Goal: Information Seeking & Learning: Compare options

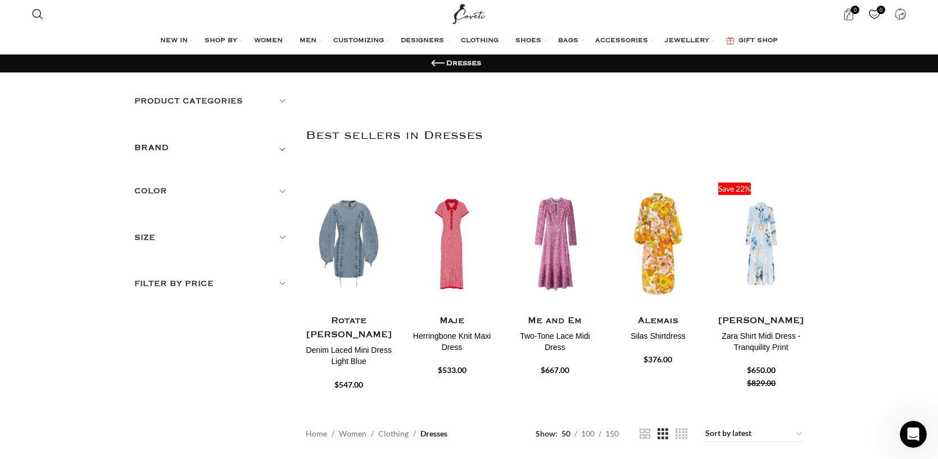
click at [275, 285] on h5 "Filter by price" at bounding box center [211, 284] width 155 height 12
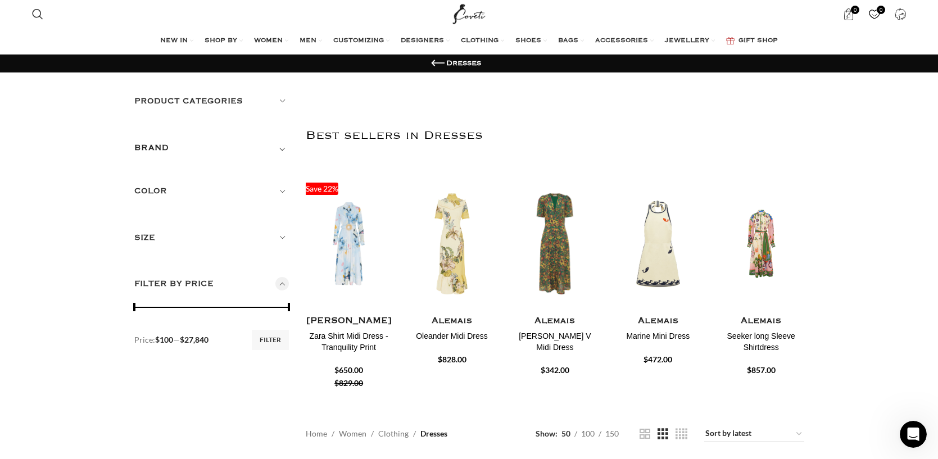
click at [134, 308] on span at bounding box center [134, 307] width 17 height 17
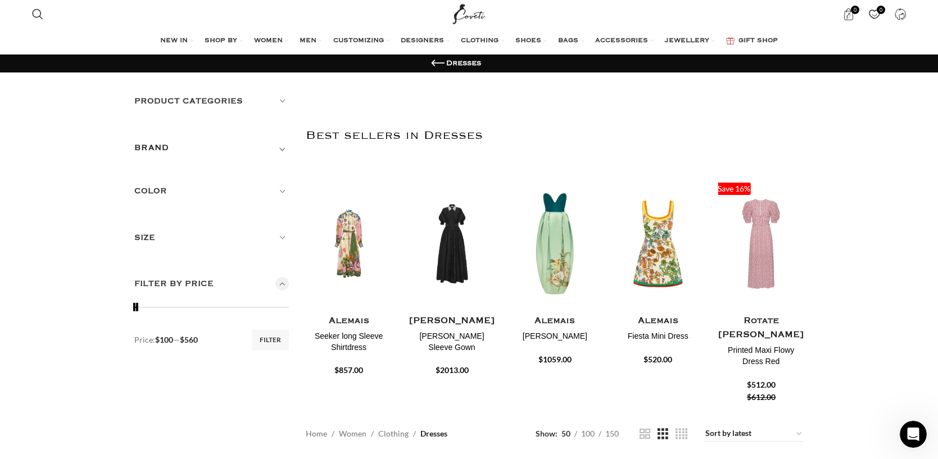
drag, startPoint x: 287, startPoint y: 309, endPoint x: 135, endPoint y: 308, distance: 151.8
click at [135, 308] on span at bounding box center [137, 307] width 17 height 17
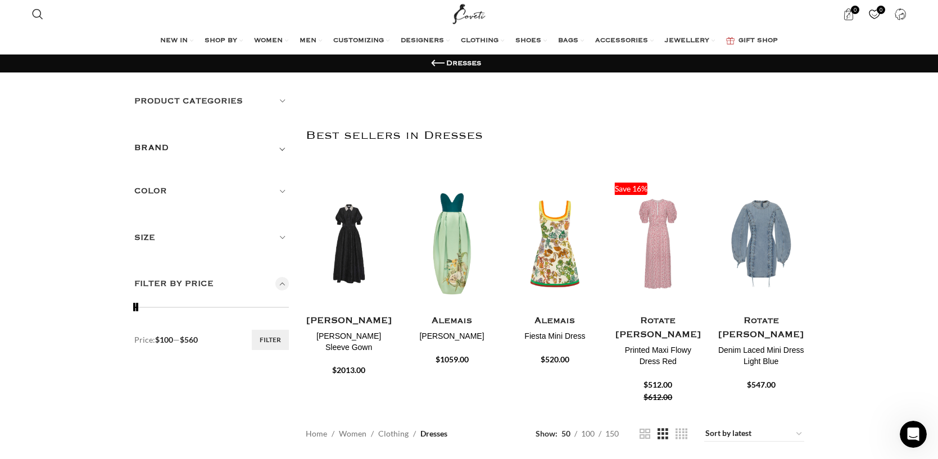
click at [274, 340] on button "Filter" at bounding box center [270, 340] width 37 height 20
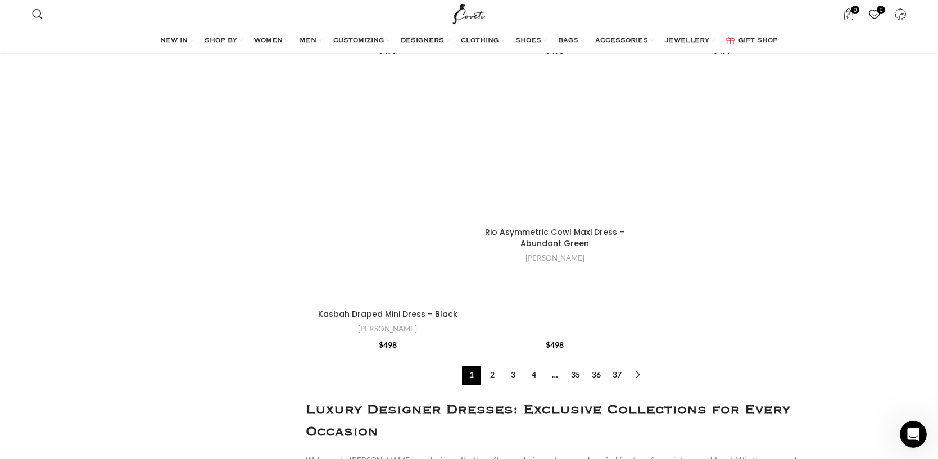
scroll to position [4307, 0]
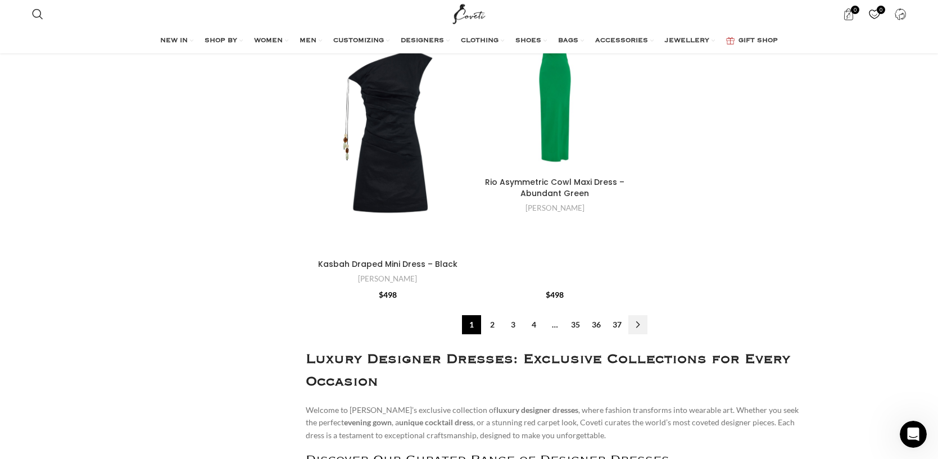
click at [637, 315] on link "→" at bounding box center [638, 324] width 19 height 19
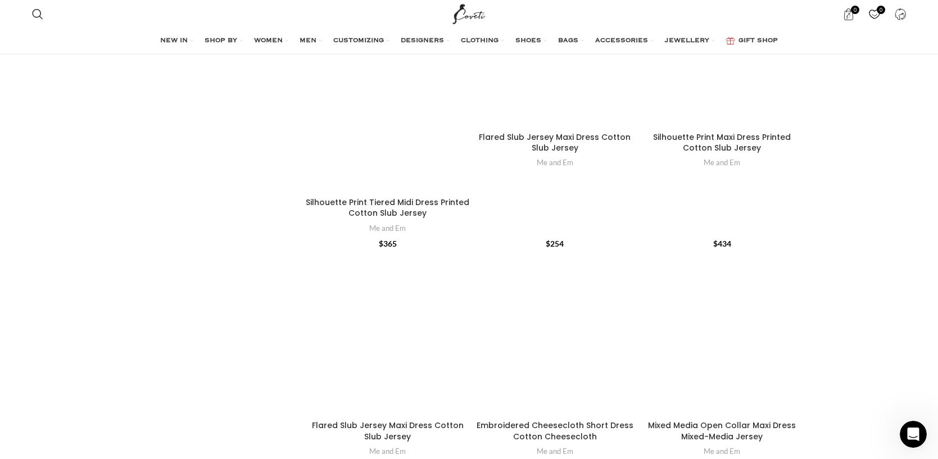
scroll to position [2707, 0]
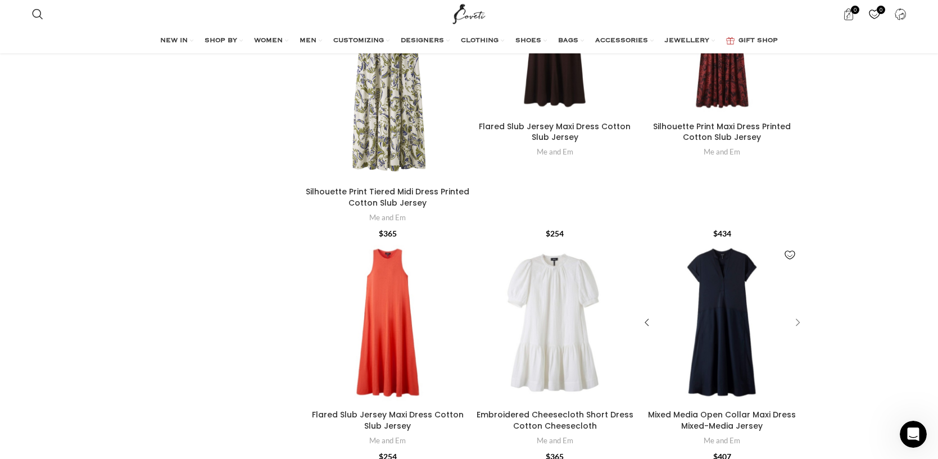
click at [799, 314] on div "Mixed Media Open Collar Maxi Dress\aMixed-Media Jersey" at bounding box center [796, 322] width 17 height 17
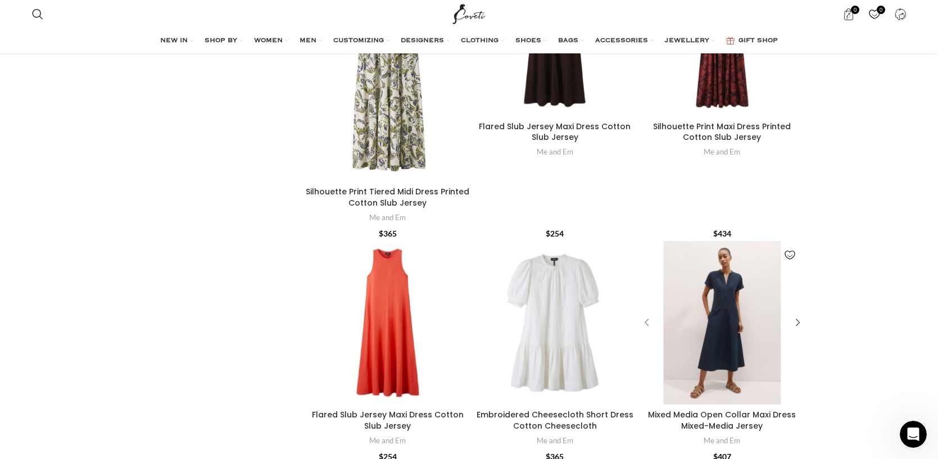
click at [649, 314] on div "Mixed Media Open Collar Maxi Dress\aMixed-Media Jersey" at bounding box center [648, 322] width 17 height 17
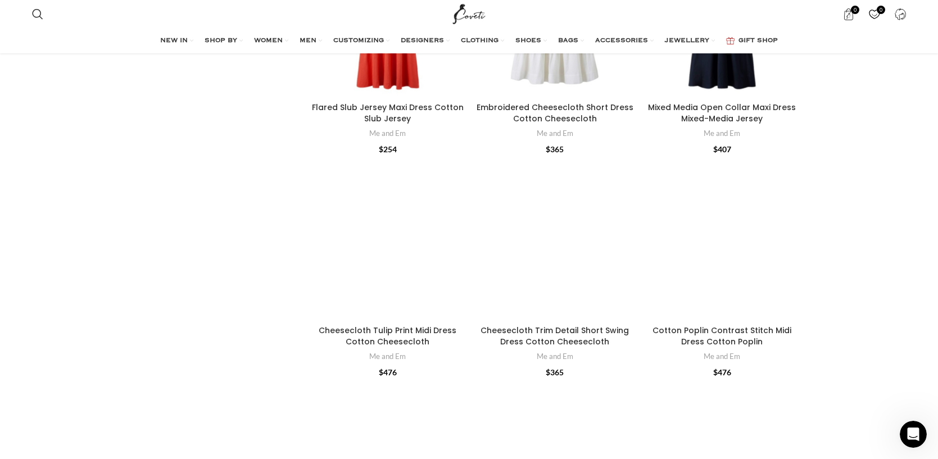
scroll to position [3030, 0]
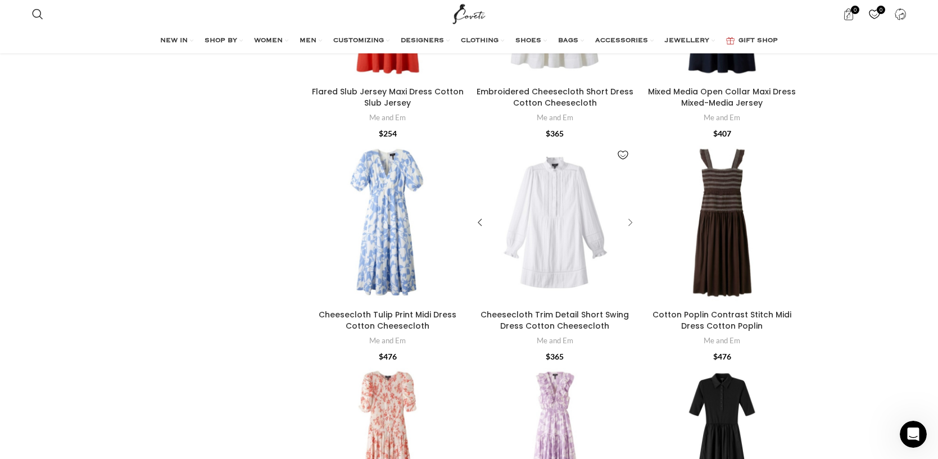
click at [633, 215] on div "Cheesecloth Trim Detail Short Swing Dress\aCotton Cheesecloth" at bounding box center [628, 223] width 17 height 17
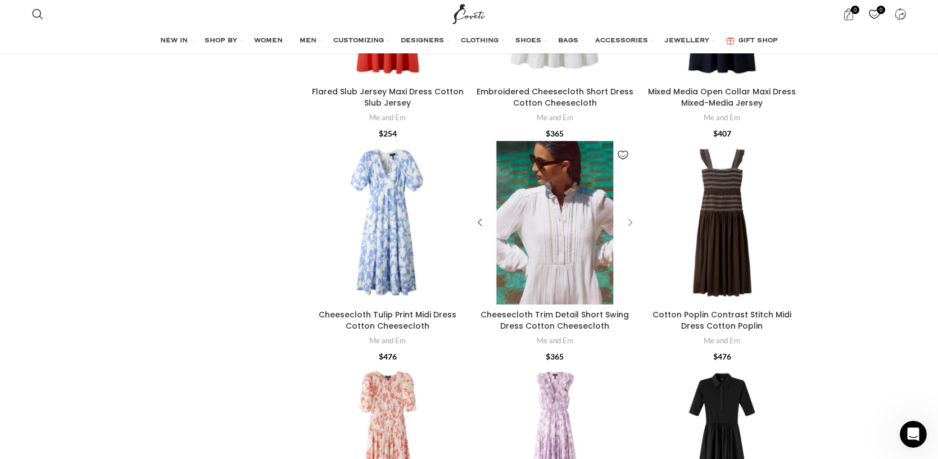
click at [633, 215] on div "Cheesecloth Trim Detail Short Swing Dress\aCotton Cheesecloth" at bounding box center [628, 223] width 17 height 17
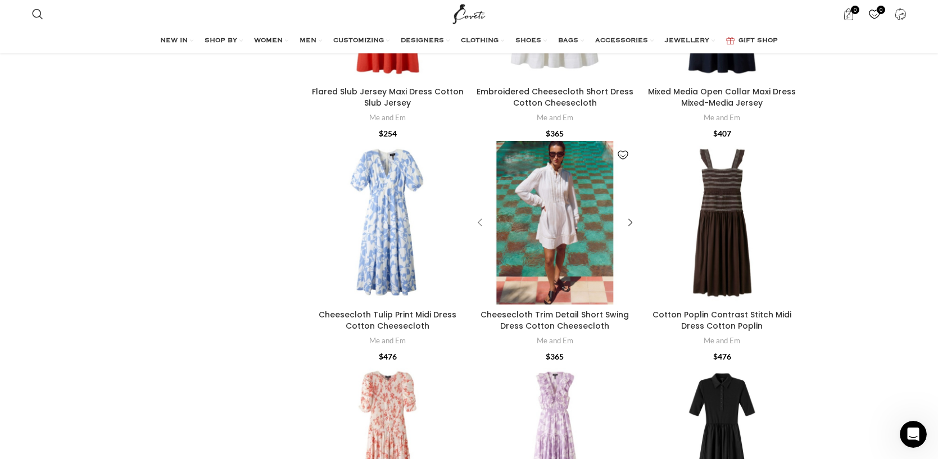
click at [483, 215] on div "Cheesecloth Trim Detail Short Swing Dress\aCotton Cheesecloth" at bounding box center [481, 223] width 17 height 17
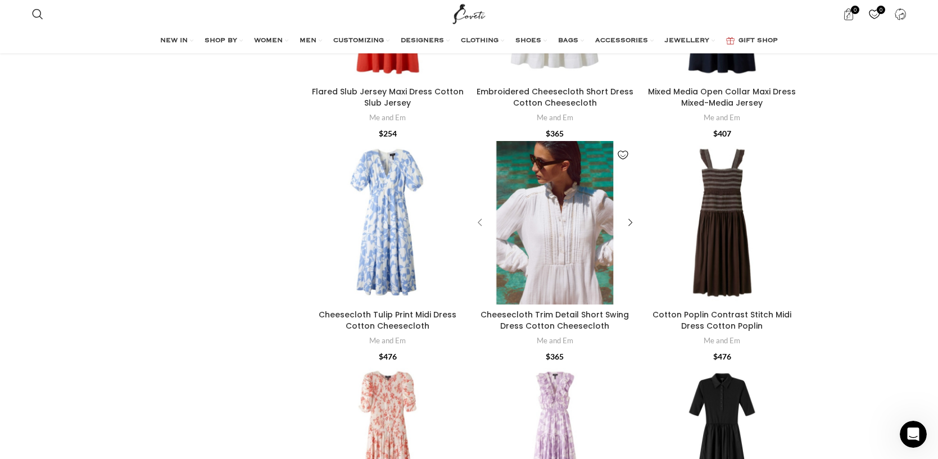
click at [483, 215] on div "Cheesecloth Trim Detail Short Swing Dress\aCotton Cheesecloth" at bounding box center [481, 223] width 17 height 17
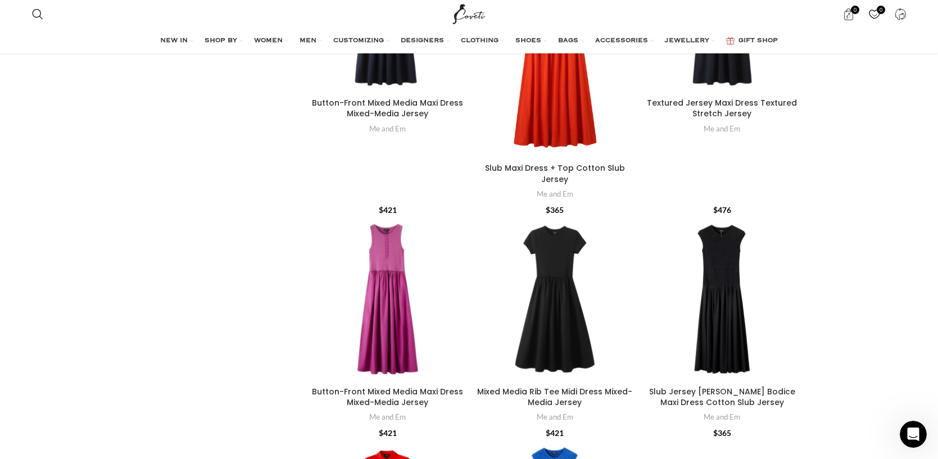
scroll to position [3694, 0]
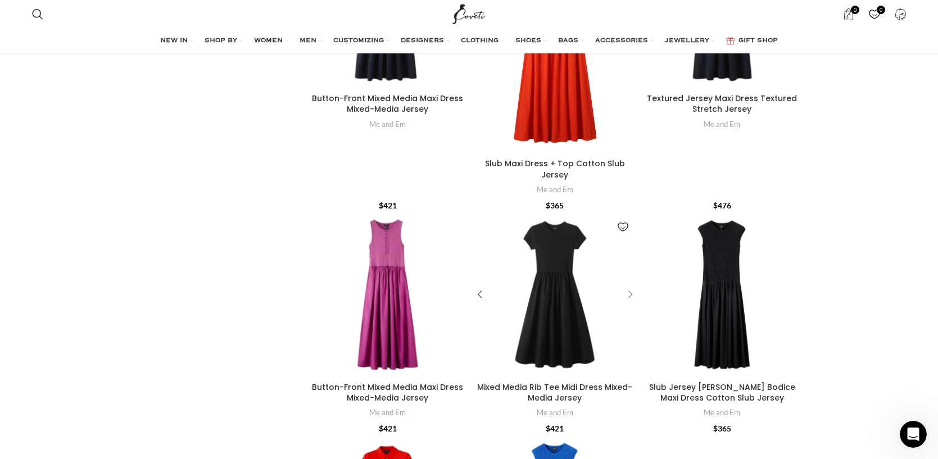
click at [627, 287] on div "Mixed Media Rib Tee Midi Dress\aMixed-Media Jersey" at bounding box center [628, 295] width 17 height 17
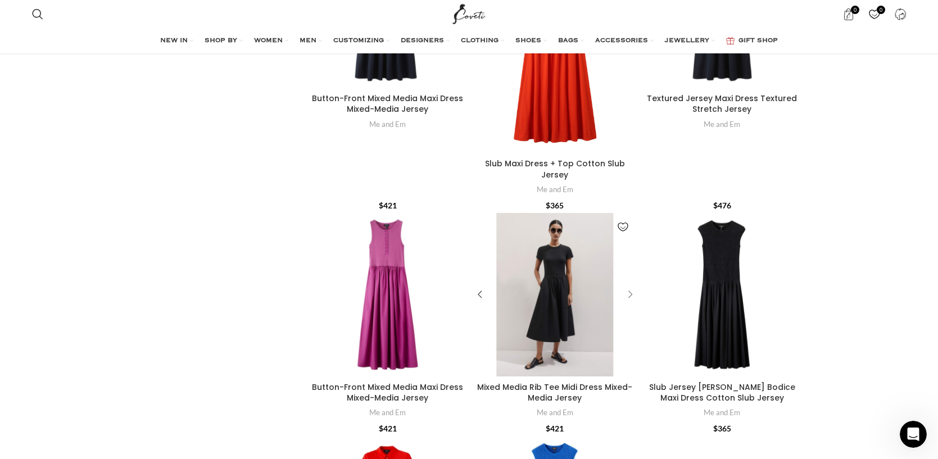
click at [627, 287] on div "Mixed Media Rib Tee Midi Dress\aMixed-Media Jersey" at bounding box center [628, 295] width 17 height 17
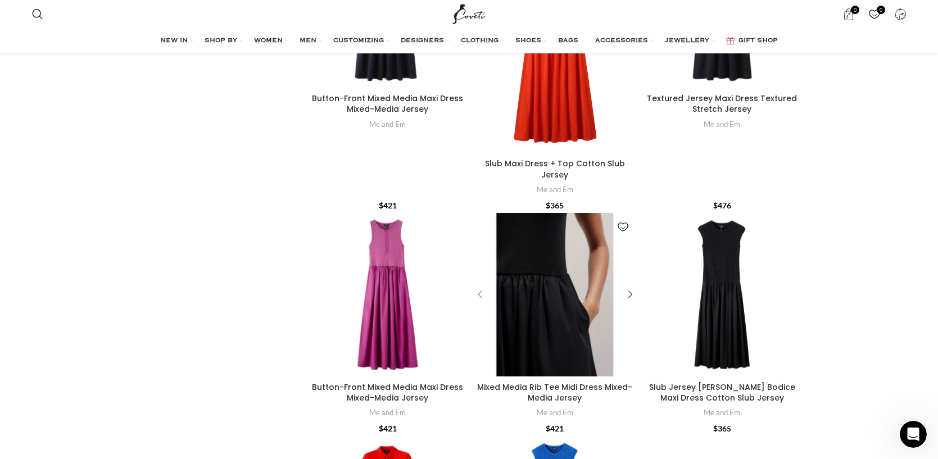
click at [478, 287] on div "Mixed Media Rib Tee Midi Dress\aMixed-Media Jersey" at bounding box center [481, 295] width 17 height 17
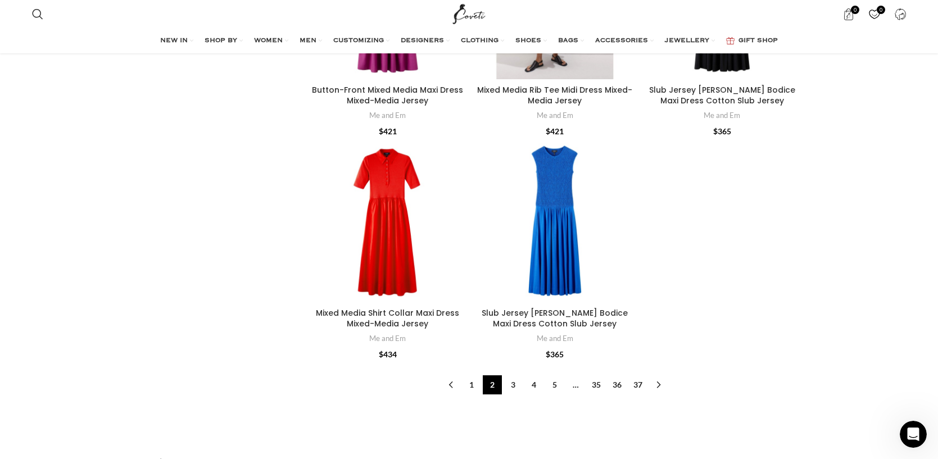
scroll to position [3996, 0]
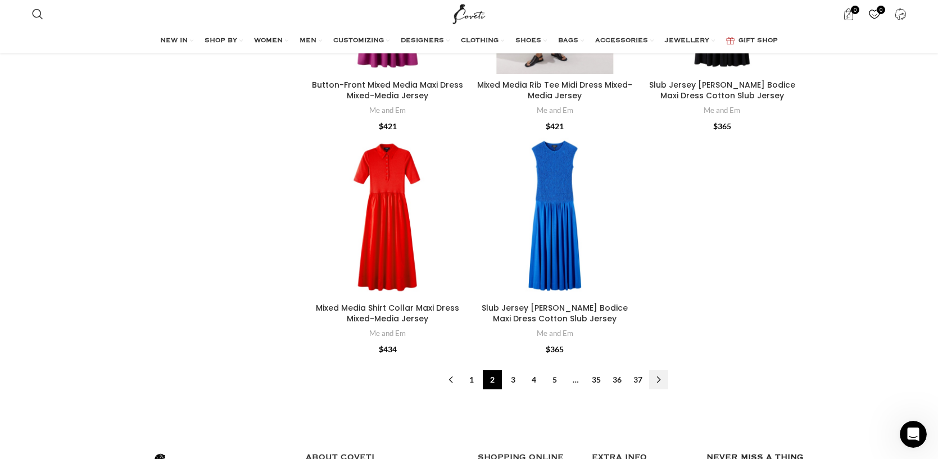
click at [657, 370] on link "→" at bounding box center [658, 379] width 19 height 19
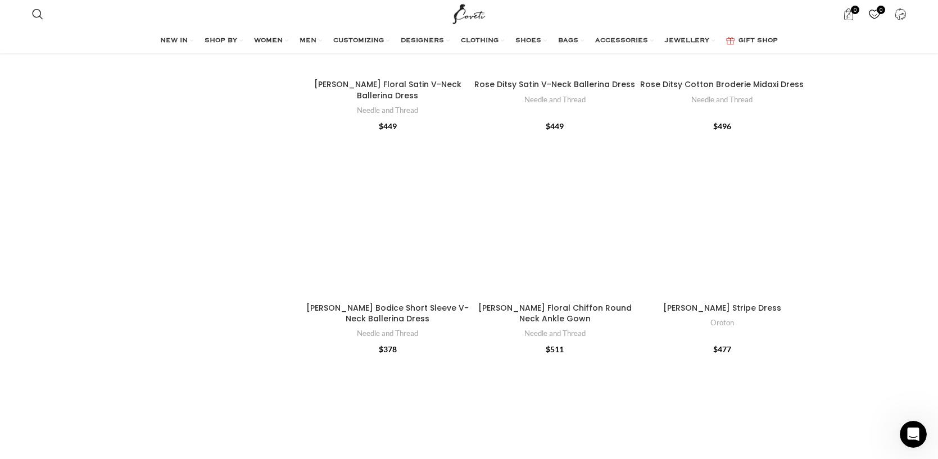
scroll to position [1800, 0]
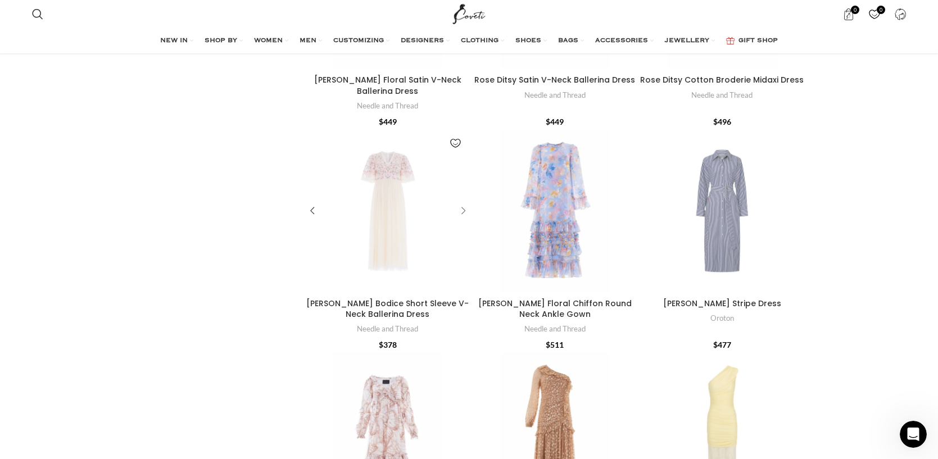
click at [460, 203] on div "Rosie Lace Bodice Short Sleeve V-Neck Ballerina Dress" at bounding box center [461, 211] width 17 height 17
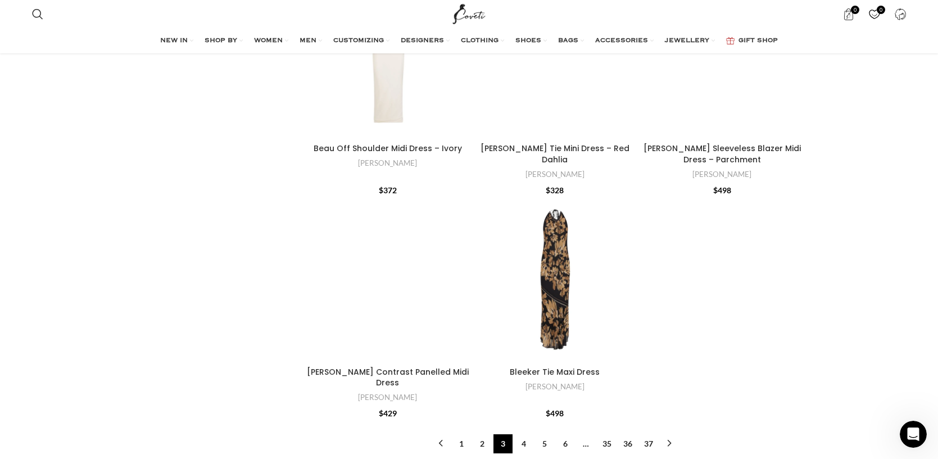
scroll to position [3510, 0]
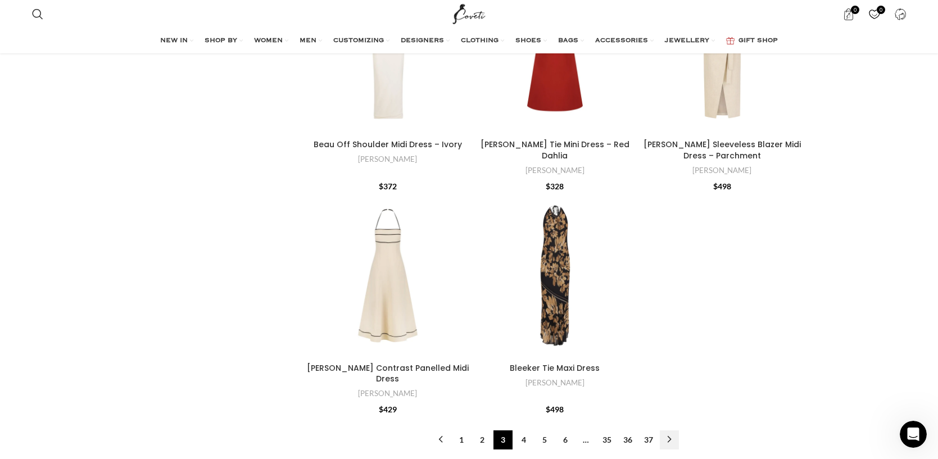
click at [667, 431] on link "→" at bounding box center [669, 440] width 19 height 19
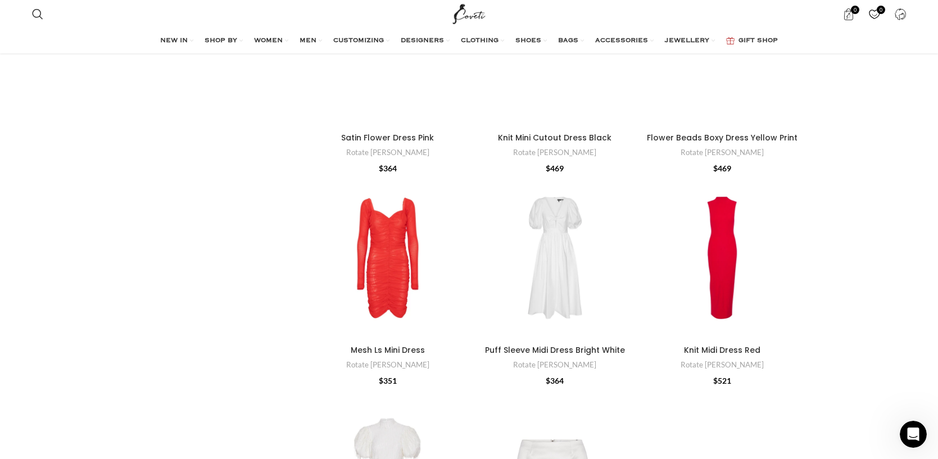
scroll to position [3264, 0]
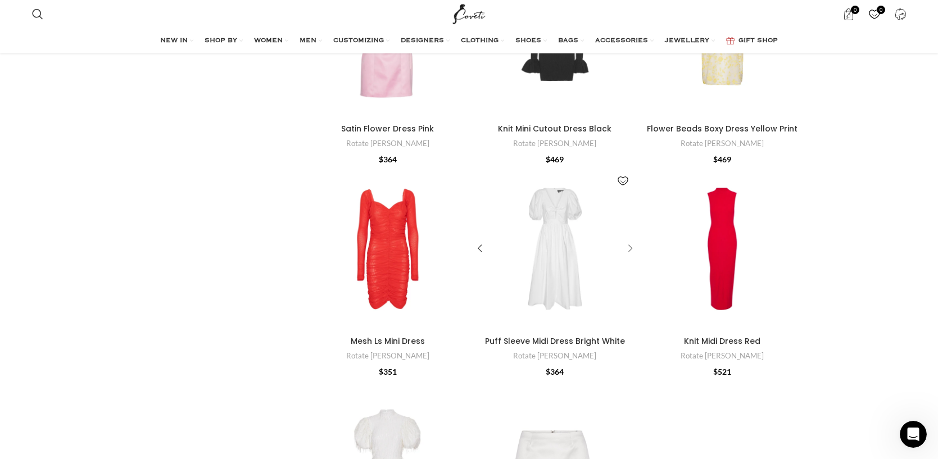
click at [629, 241] on div "Puff Sleeve Midi Dress Bright White" at bounding box center [628, 249] width 17 height 17
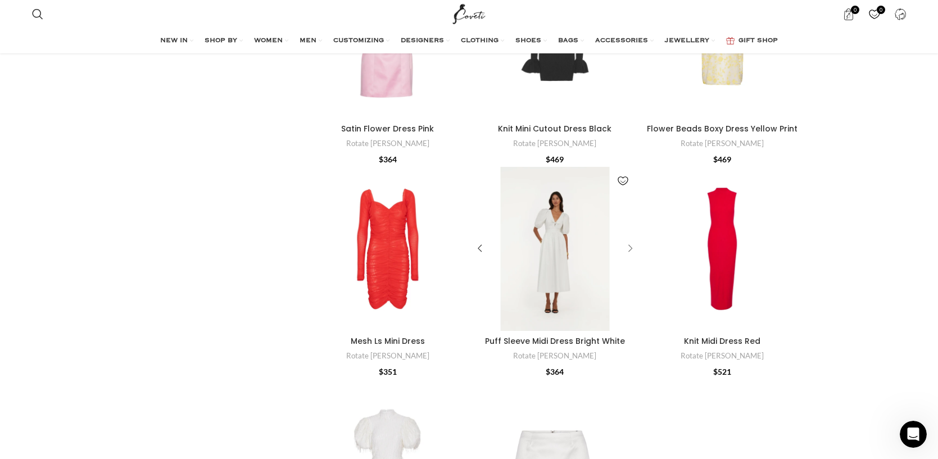
click at [629, 241] on div "Puff Sleeve Midi Dress Bright White" at bounding box center [628, 249] width 17 height 17
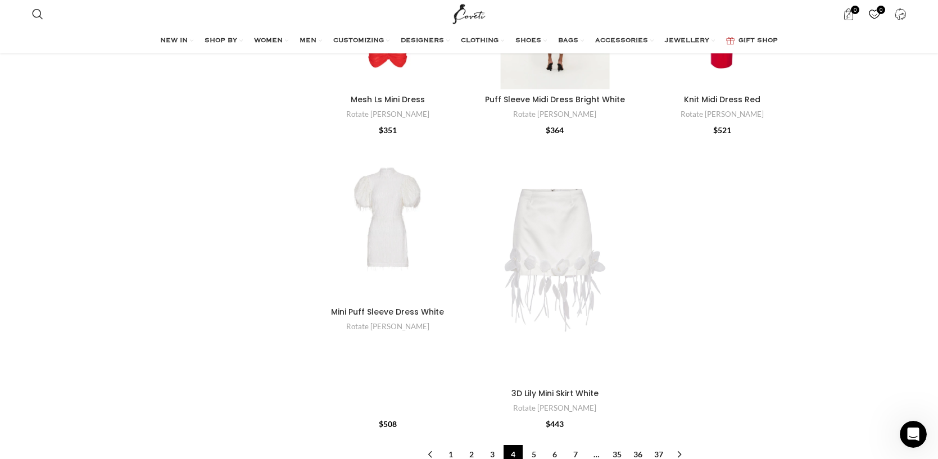
scroll to position [3510, 0]
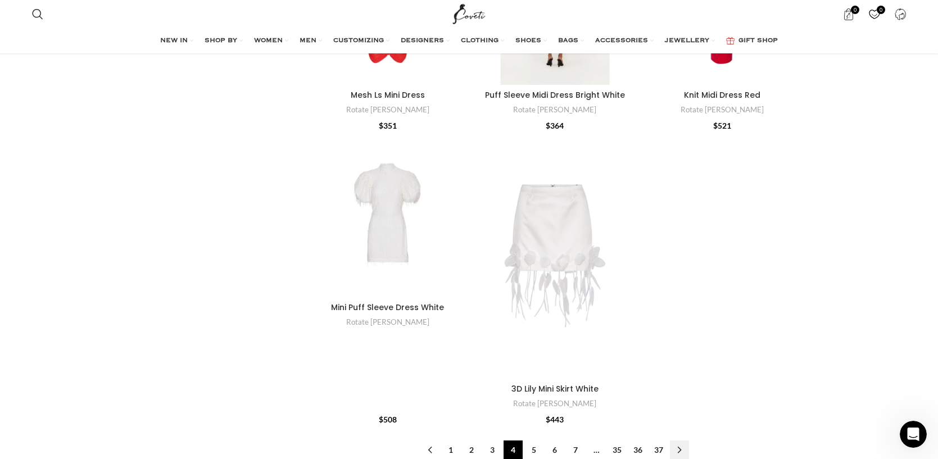
click at [680, 441] on link "→" at bounding box center [679, 450] width 19 height 19
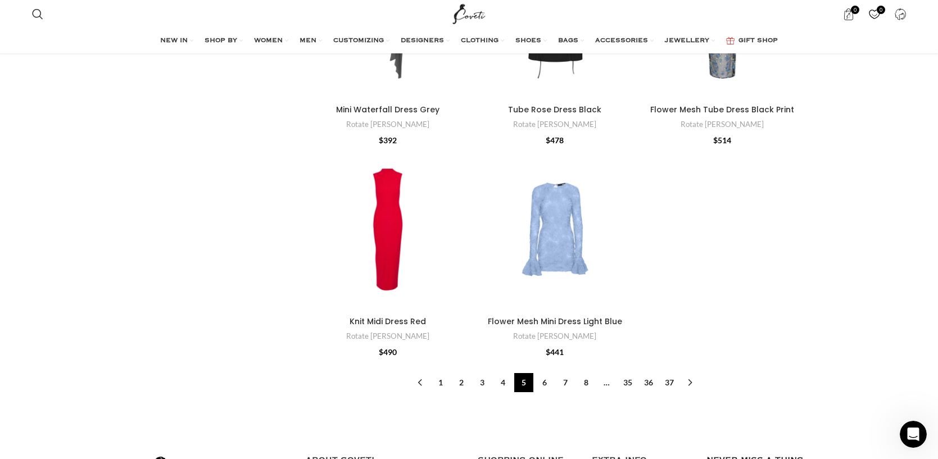
scroll to position [3483, 0]
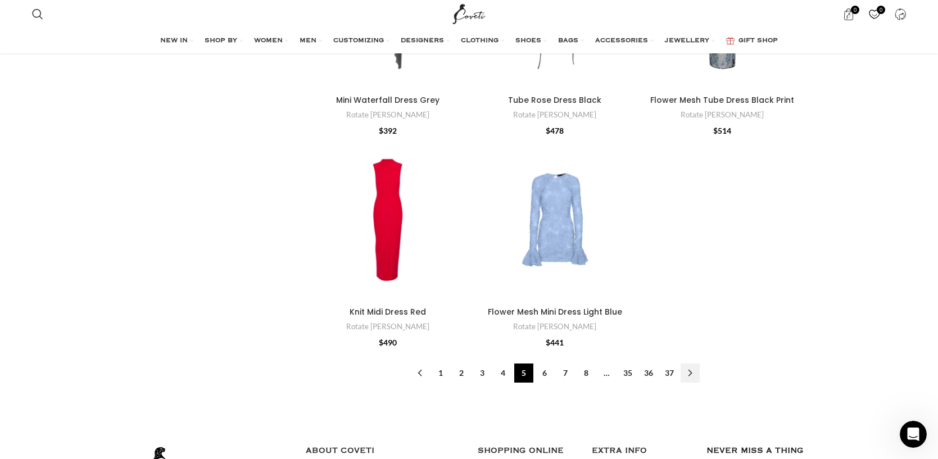
click at [690, 372] on link "→" at bounding box center [690, 373] width 19 height 19
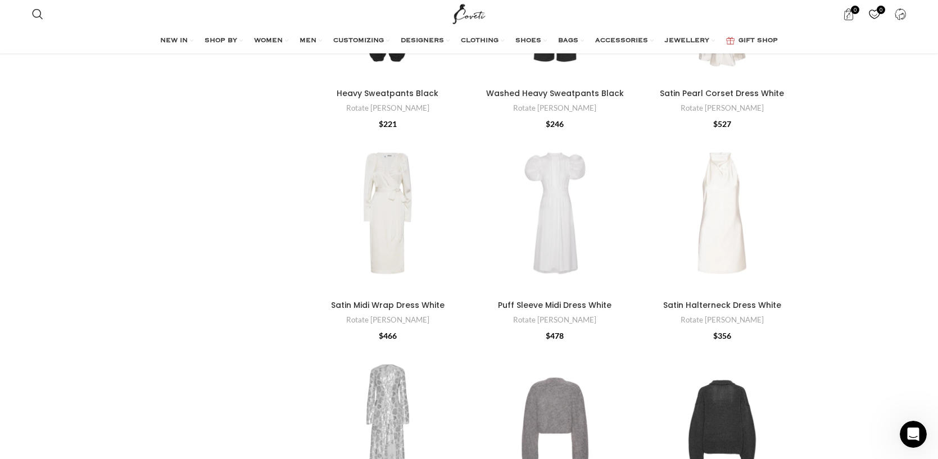
scroll to position [1300, 0]
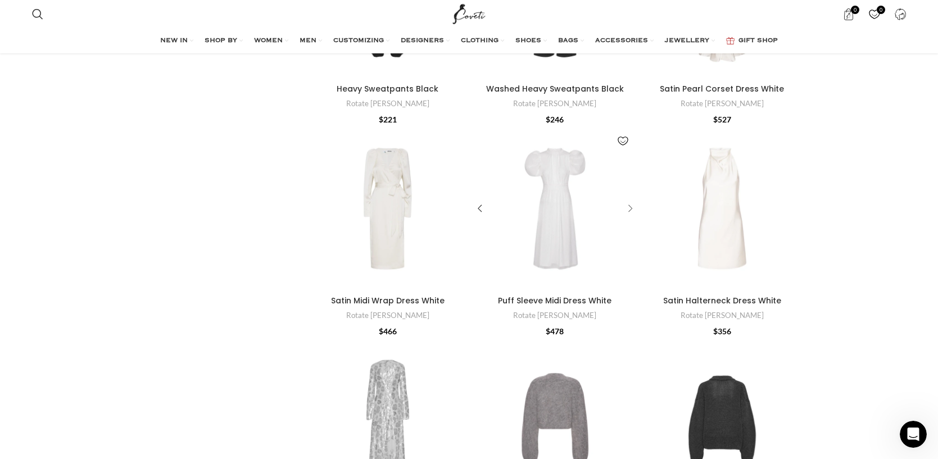
click at [632, 200] on div "Puff Sleeve Midi Dress White" at bounding box center [628, 208] width 17 height 17
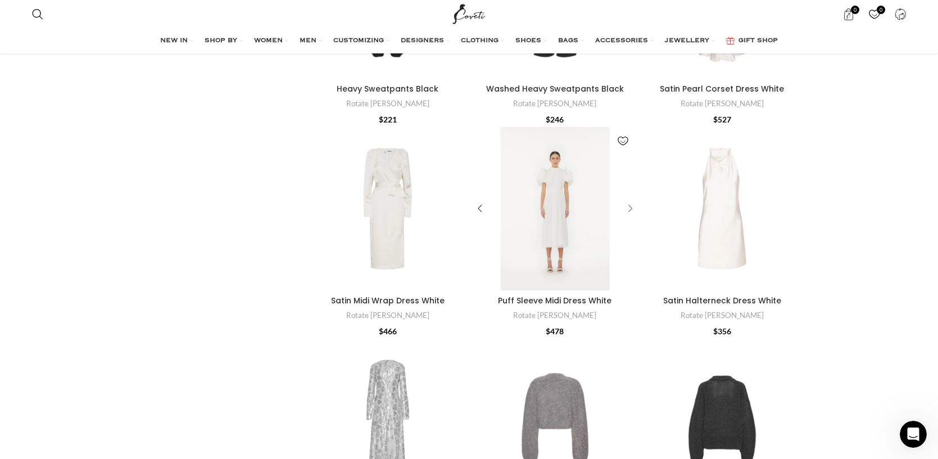
click at [632, 200] on div "Puff Sleeve Midi Dress White" at bounding box center [628, 208] width 17 height 17
click at [554, 183] on div "Puff Sleeve Midi Dress White" at bounding box center [555, 209] width 33 height 164
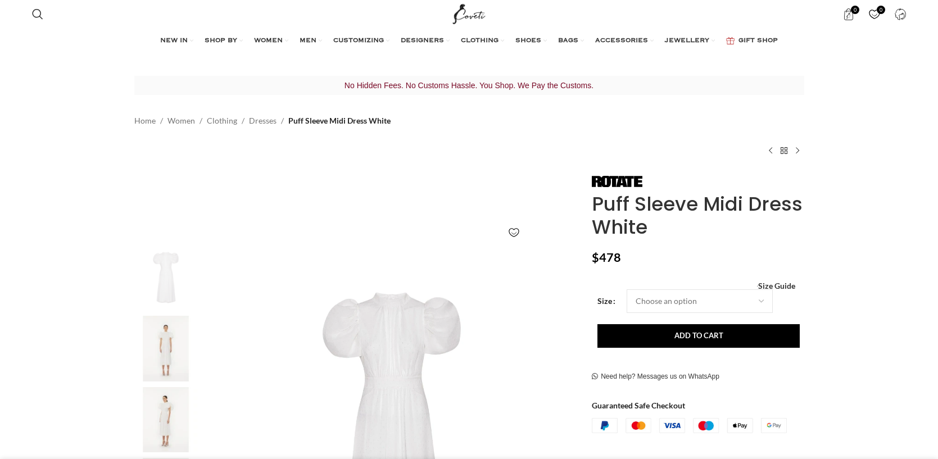
click at [174, 314] on div at bounding box center [166, 280] width 69 height 71
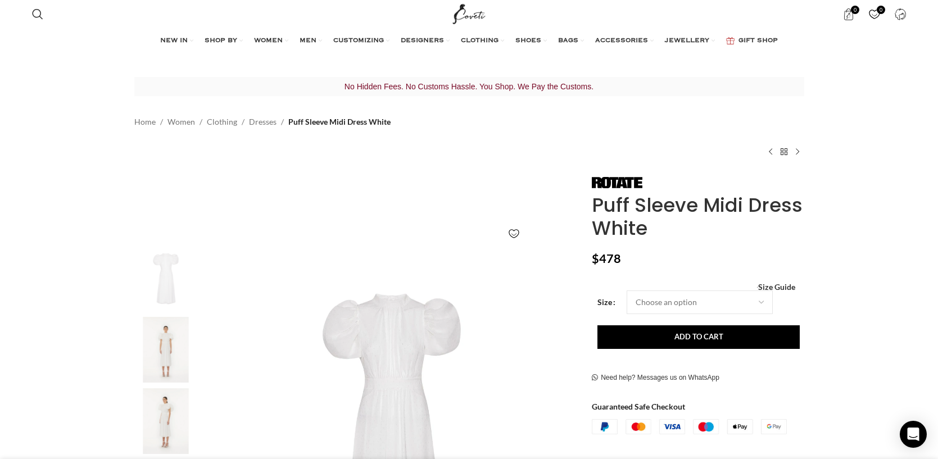
click at [168, 335] on img "2 / 5" at bounding box center [166, 350] width 69 height 66
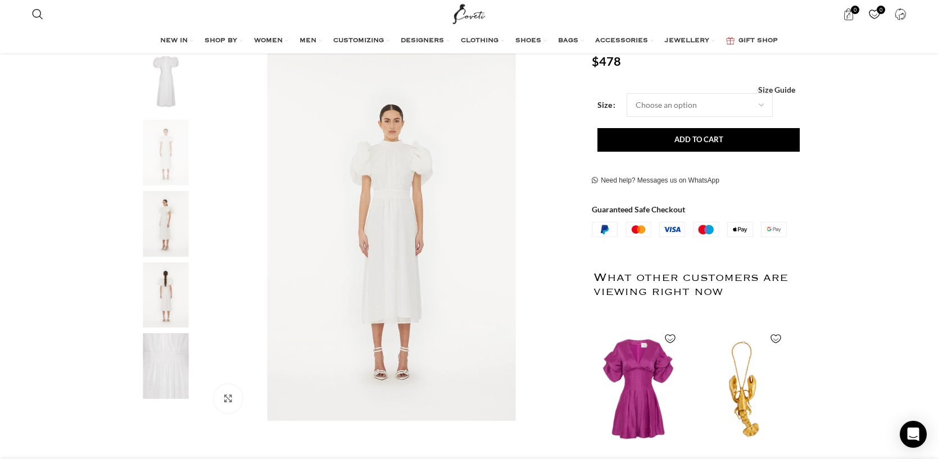
scroll to position [191, 0]
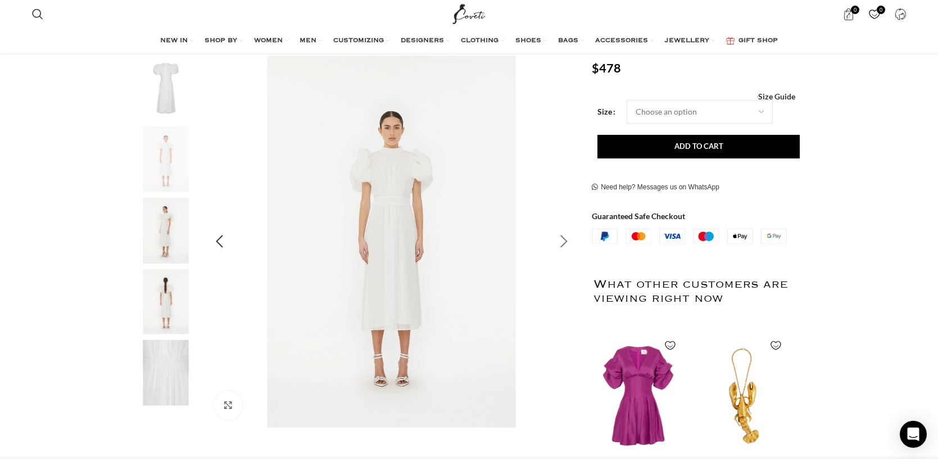
click at [562, 243] on div "Next slide" at bounding box center [564, 242] width 28 height 28
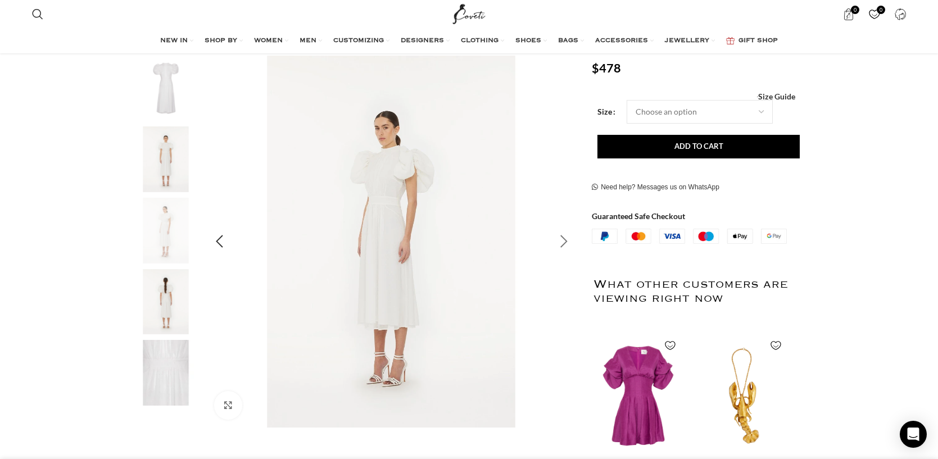
scroll to position [0, 355]
click at [562, 243] on div "Next slide" at bounding box center [564, 242] width 28 height 28
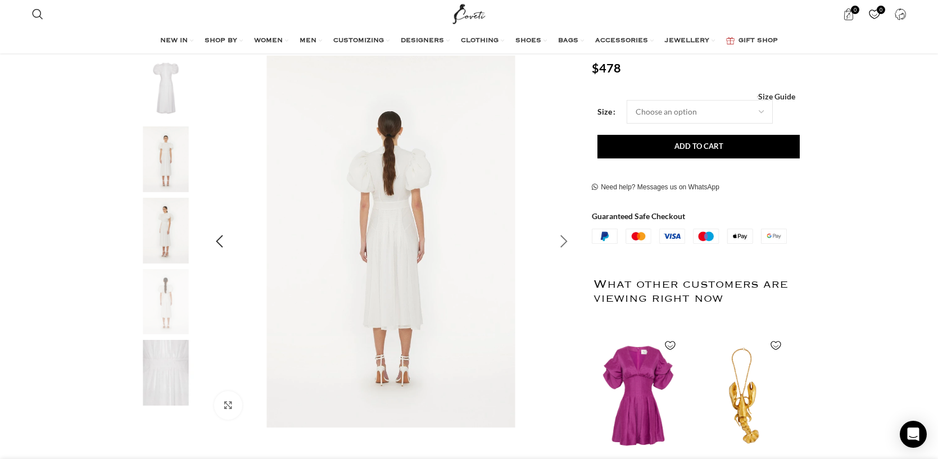
click at [562, 243] on div "Next slide" at bounding box center [564, 242] width 28 height 28
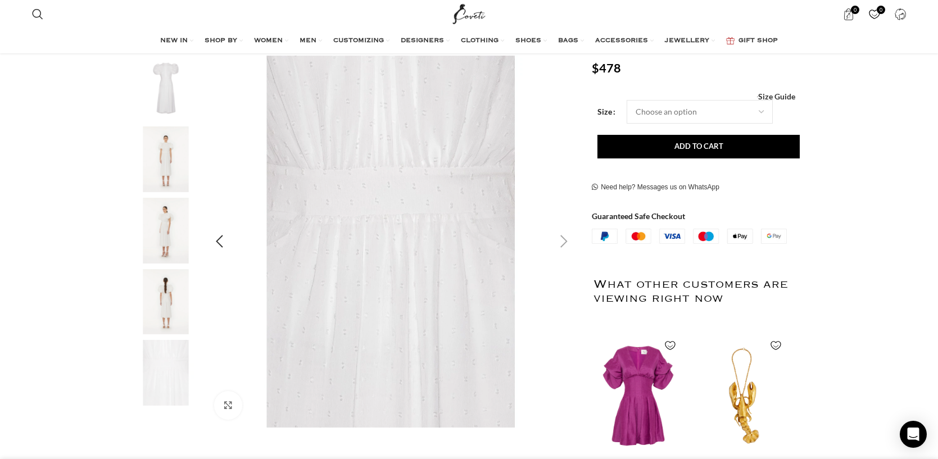
click at [563, 243] on div "Next slide" at bounding box center [564, 242] width 28 height 28
click at [216, 242] on div "Previous slide" at bounding box center [220, 242] width 28 height 28
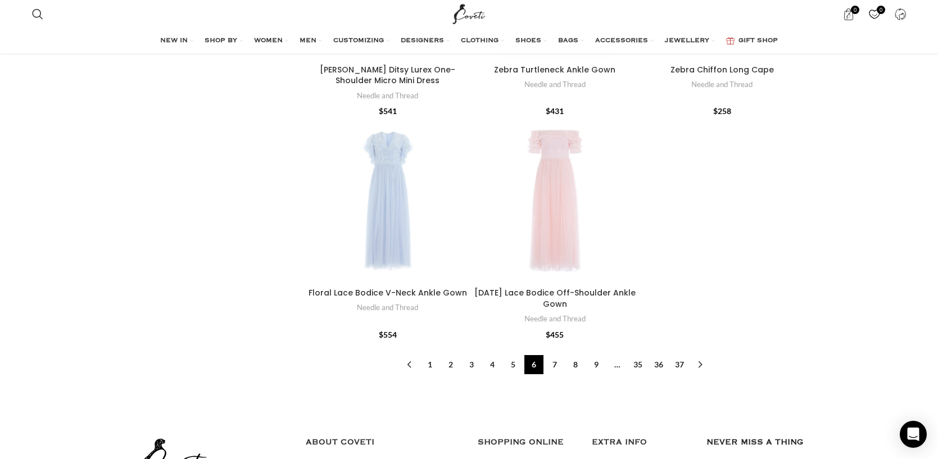
scroll to position [3853, 0]
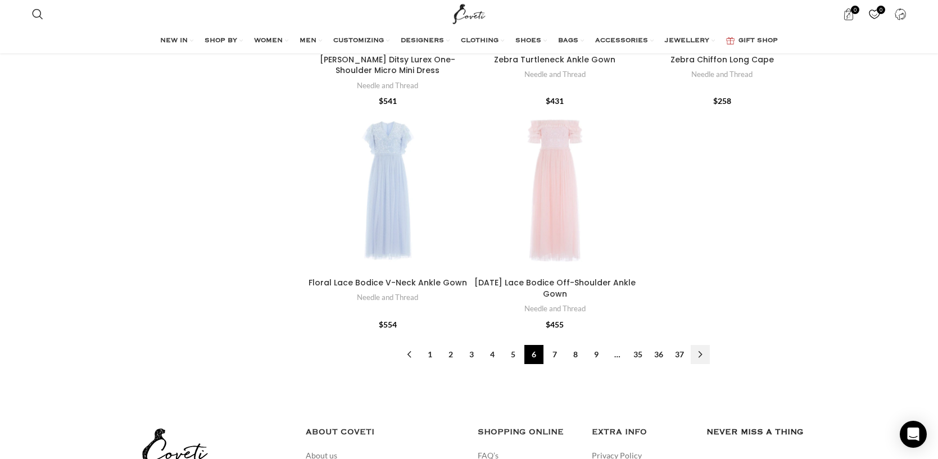
click at [699, 346] on link "→" at bounding box center [700, 354] width 19 height 19
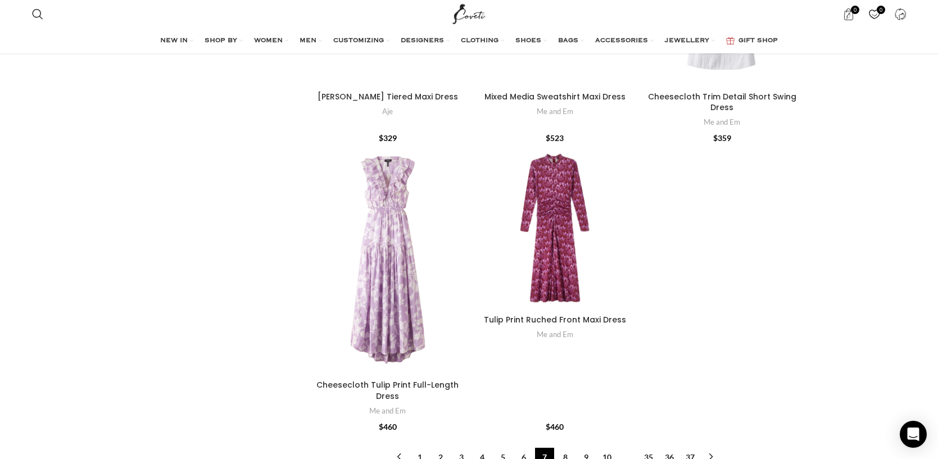
scroll to position [3705, 0]
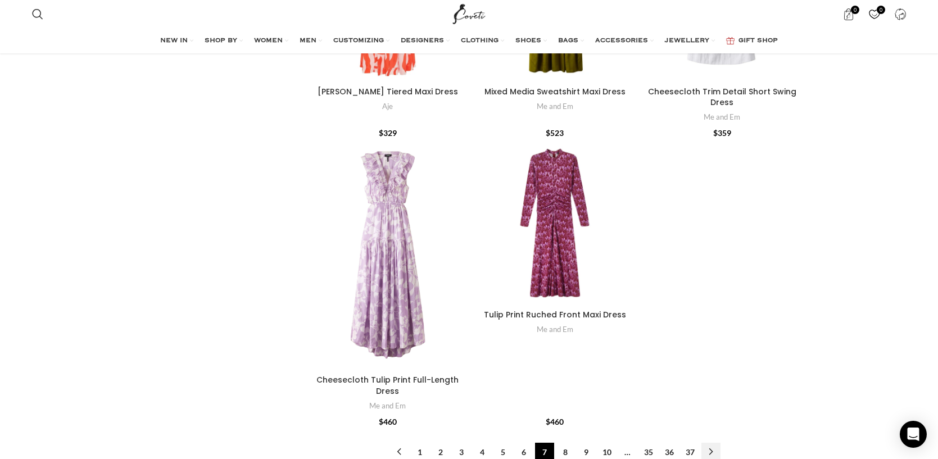
click at [712, 443] on link "→" at bounding box center [711, 452] width 19 height 19
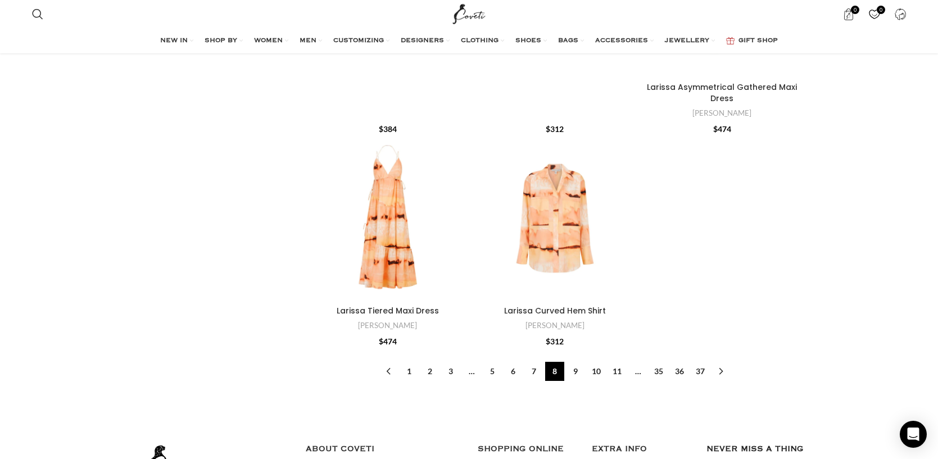
scroll to position [3797, 0]
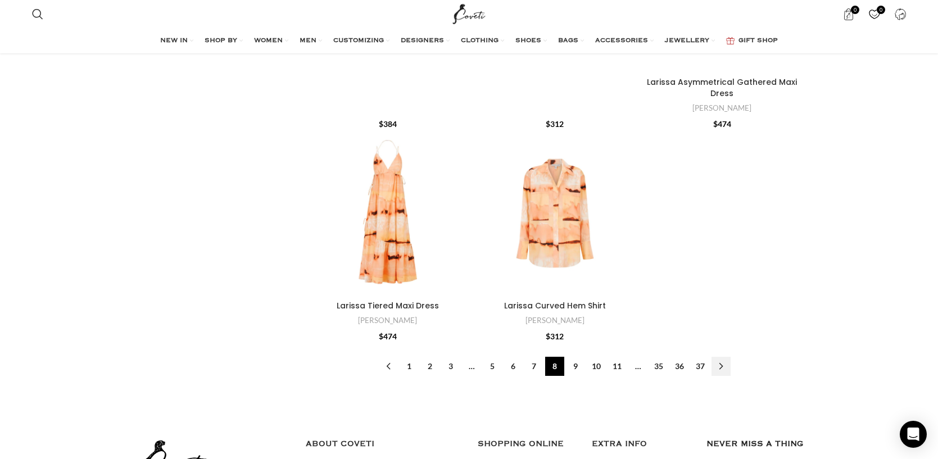
click at [721, 357] on link "→" at bounding box center [721, 366] width 19 height 19
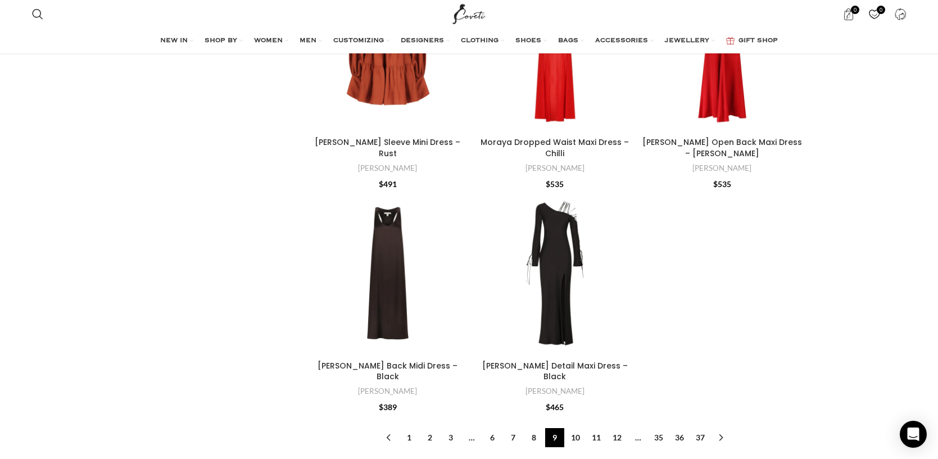
scroll to position [3581, 0]
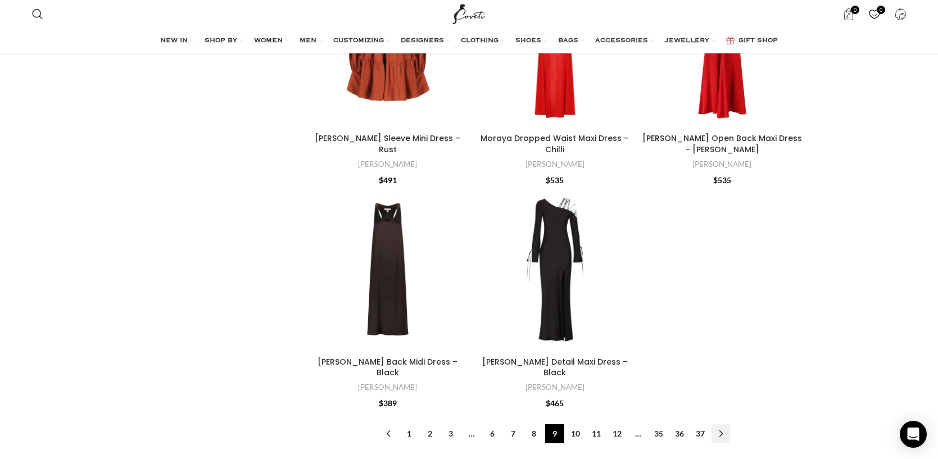
click at [720, 424] on link "→" at bounding box center [721, 433] width 19 height 19
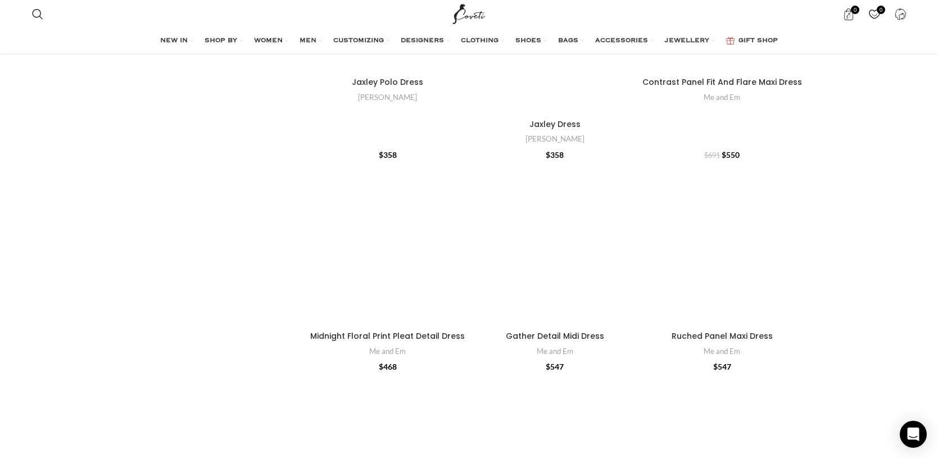
scroll to position [2052, 0]
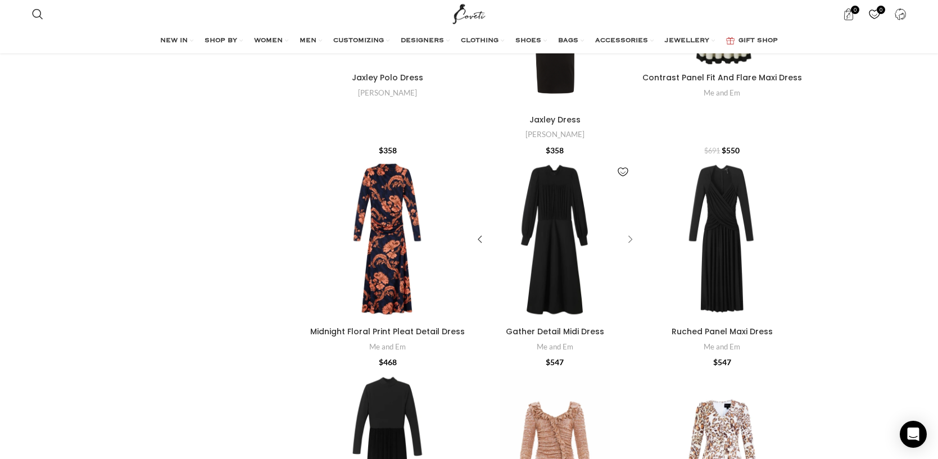
click at [629, 231] on div "Gather Detail Midi Dress" at bounding box center [628, 239] width 17 height 17
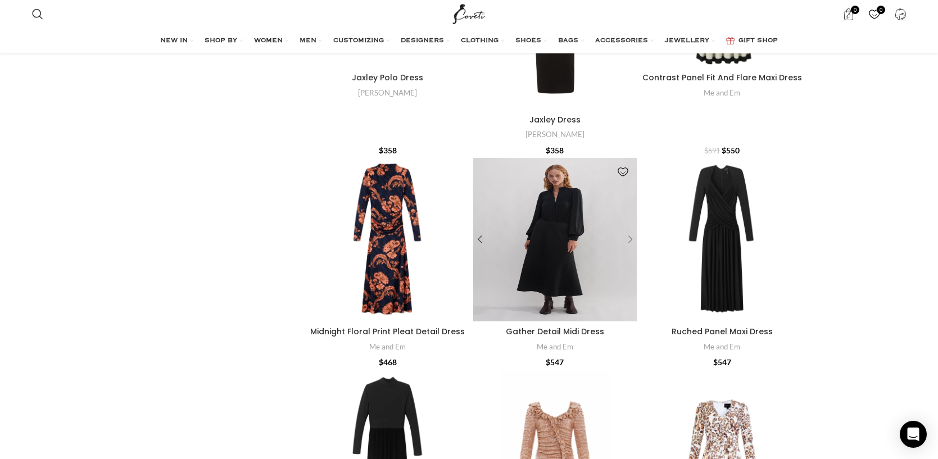
click at [629, 231] on div "Gather Detail Midi Dress" at bounding box center [628, 239] width 17 height 17
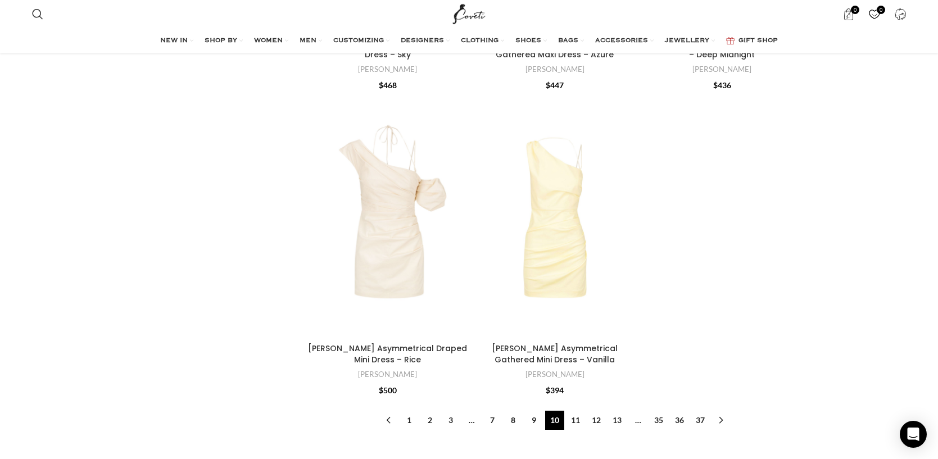
scroll to position [3745, 0]
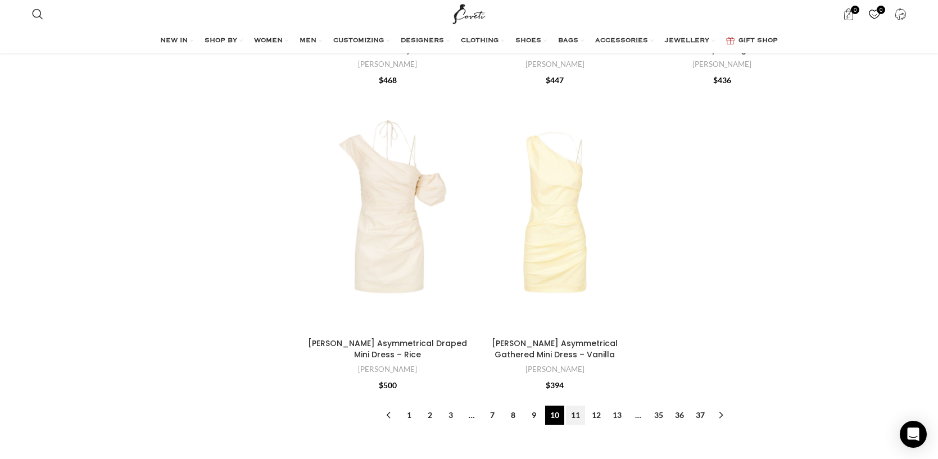
click at [576, 407] on link "11" at bounding box center [575, 415] width 19 height 19
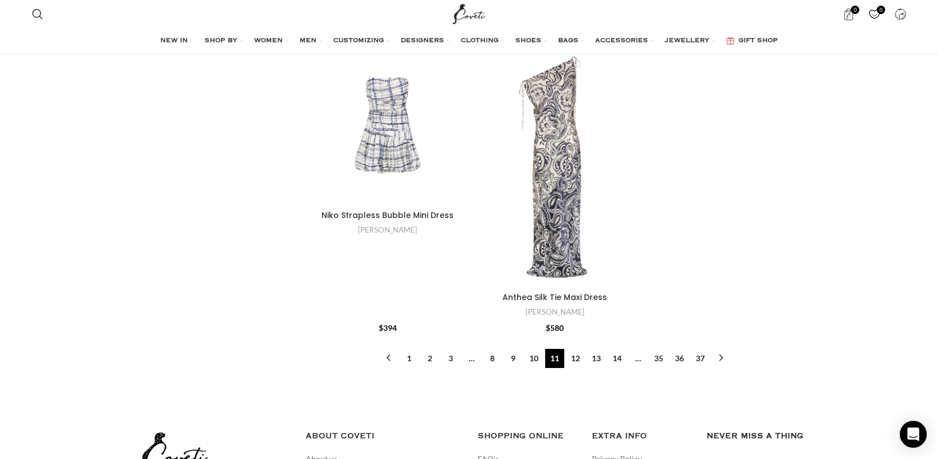
scroll to position [3957, 0]
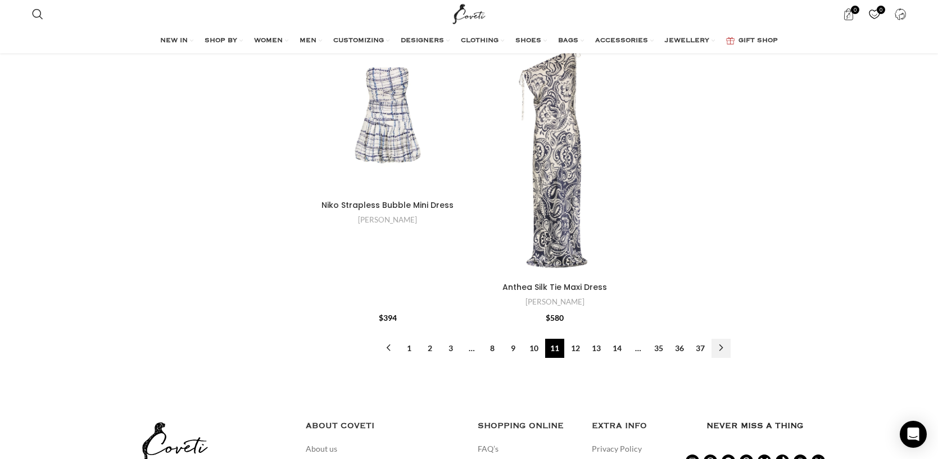
click at [718, 339] on link "→" at bounding box center [721, 348] width 19 height 19
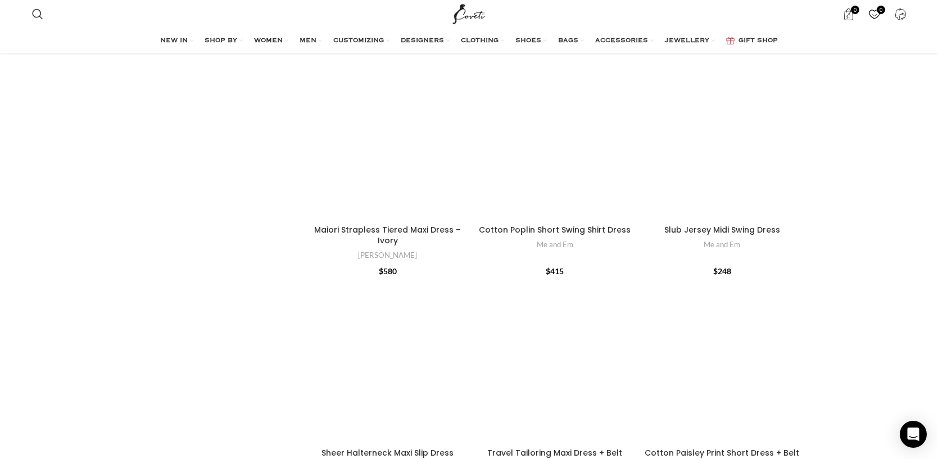
scroll to position [1601, 0]
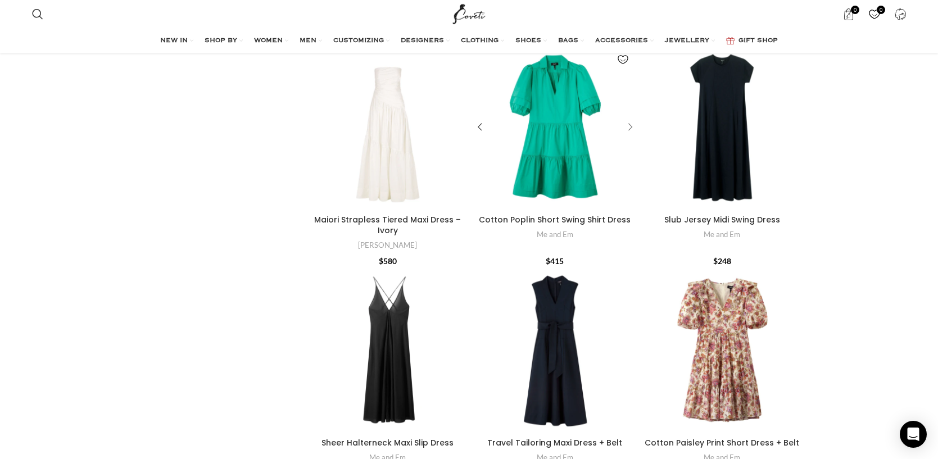
click at [626, 125] on div "Cotton Poplin Short Swing Shirt Dress" at bounding box center [628, 127] width 17 height 17
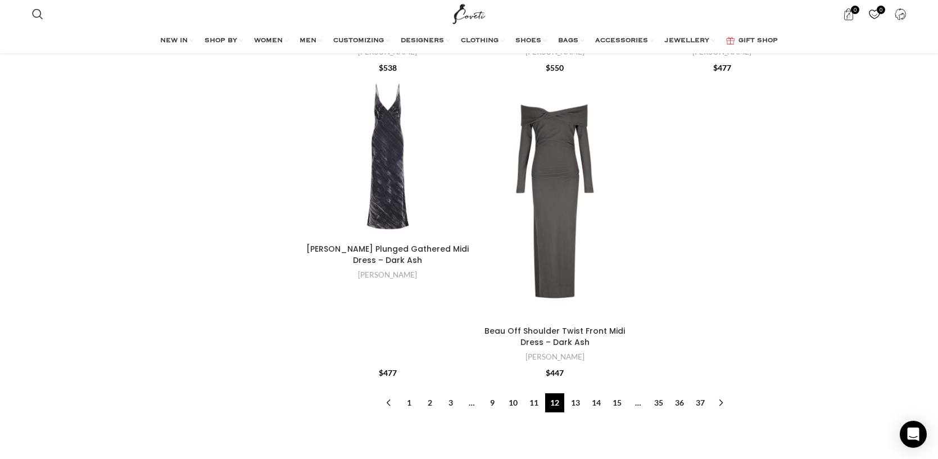
scroll to position [3918, 0]
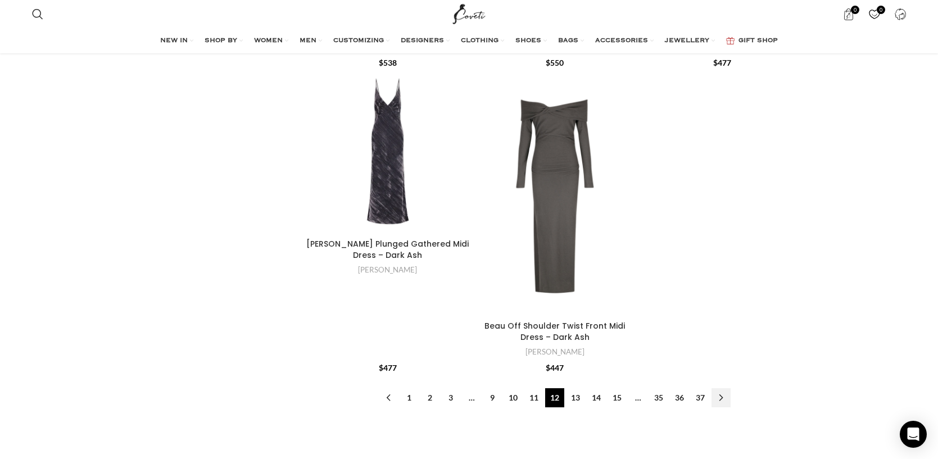
click at [720, 388] on link "→" at bounding box center [721, 397] width 19 height 19
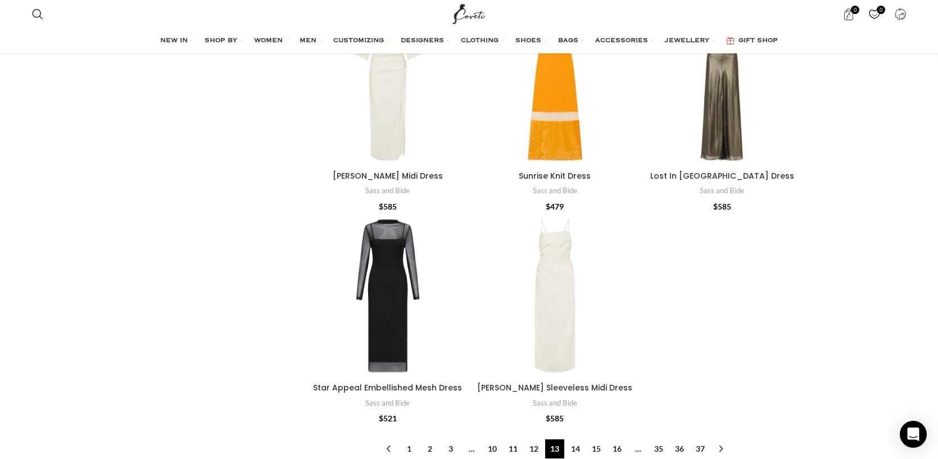
scroll to position [3690, 0]
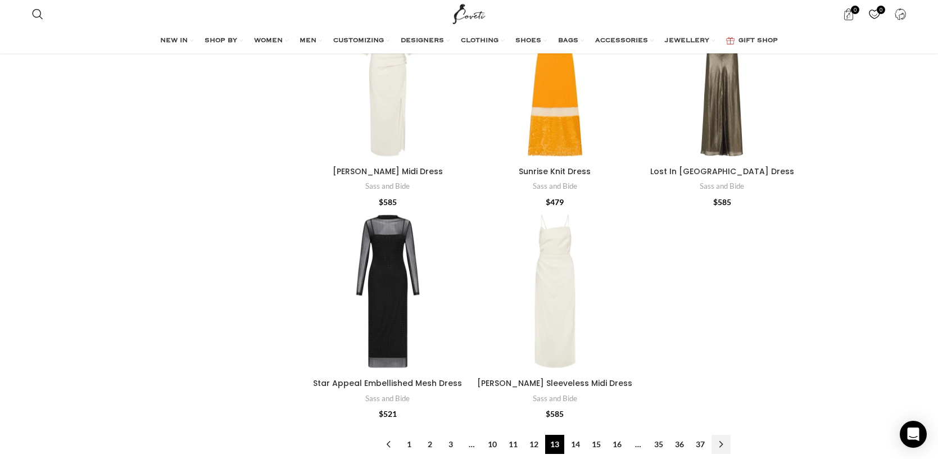
click at [720, 435] on link "→" at bounding box center [721, 444] width 19 height 19
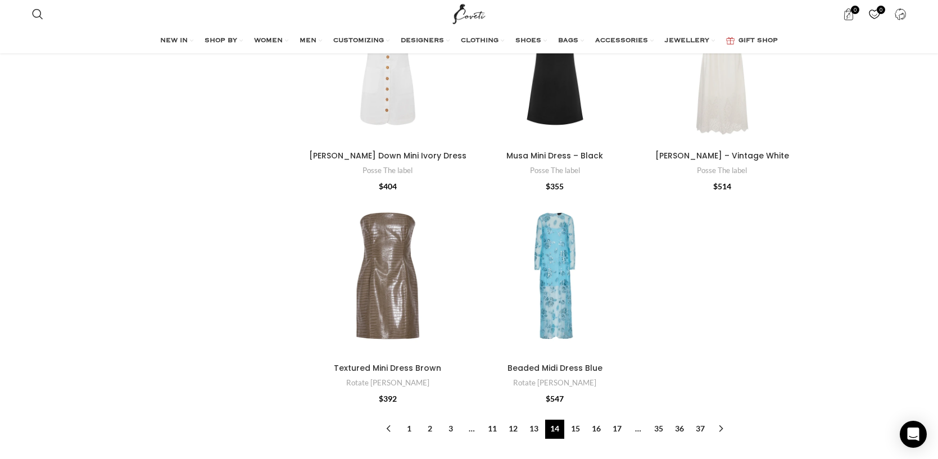
scroll to position [4028, 0]
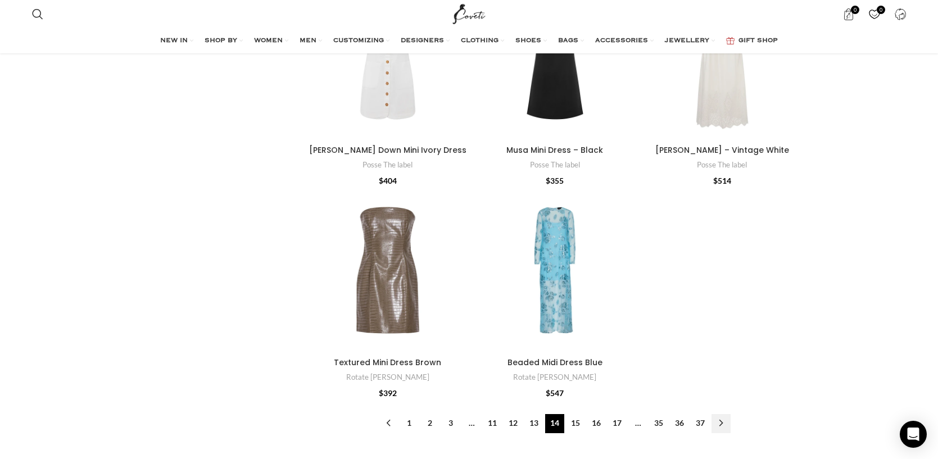
click at [717, 414] on link "→" at bounding box center [721, 423] width 19 height 19
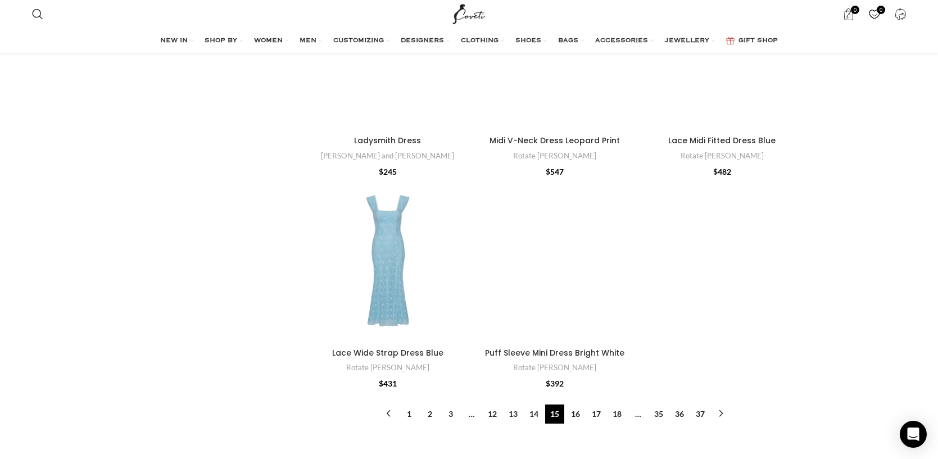
scroll to position [3633, 0]
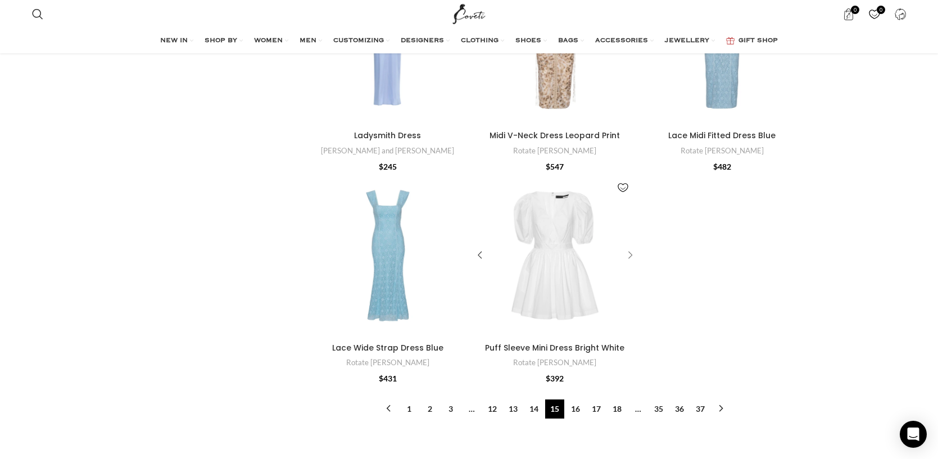
click at [622, 247] on div "Puff Sleeve Mini Dress Bright White" at bounding box center [628, 255] width 17 height 17
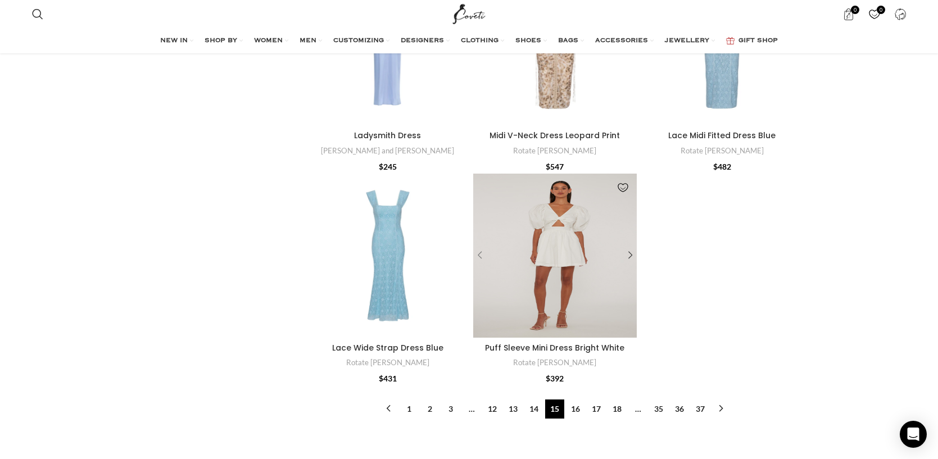
click at [486, 247] on div "Puff Sleeve Mini Dress Bright White" at bounding box center [481, 255] width 17 height 17
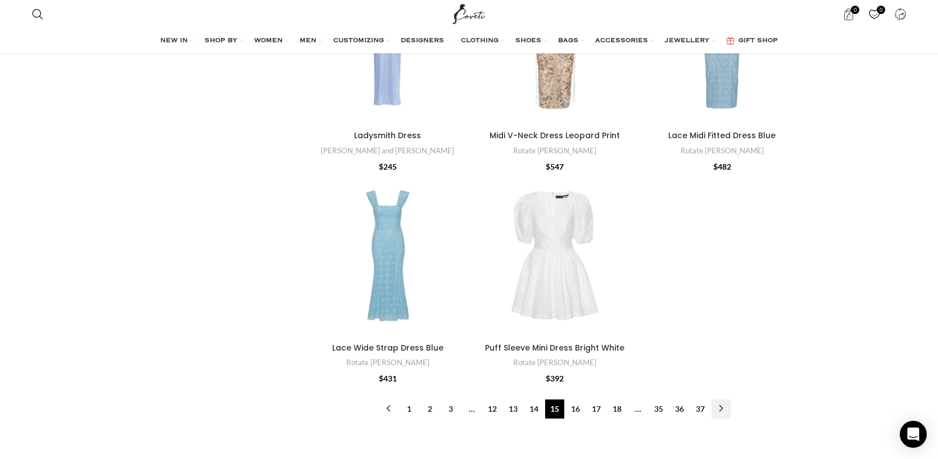
click at [721, 400] on link "→" at bounding box center [721, 409] width 19 height 19
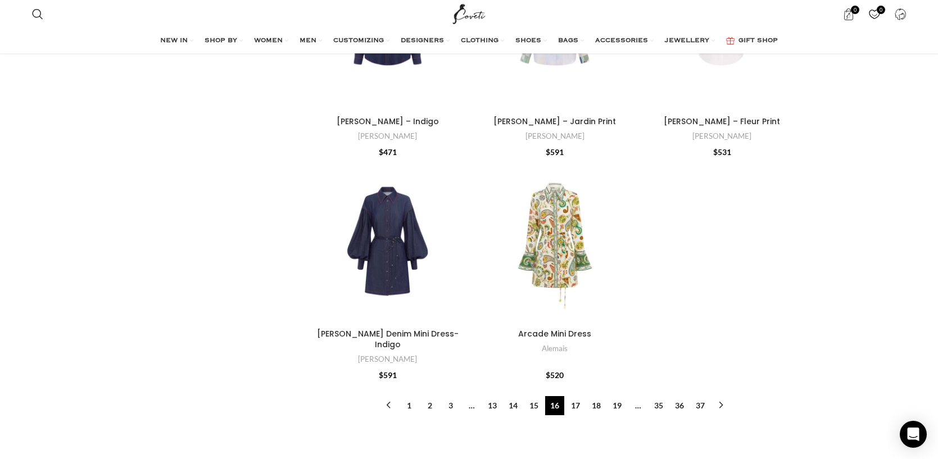
scroll to position [3784, 0]
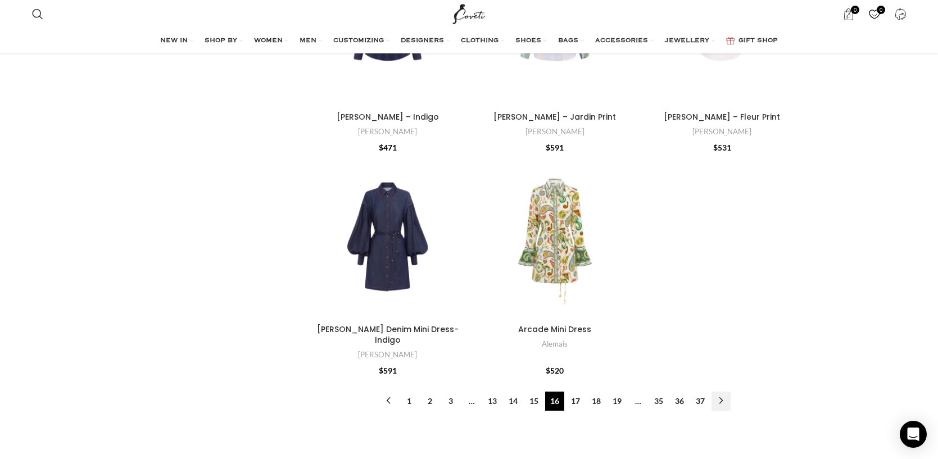
click at [718, 392] on link "→" at bounding box center [721, 401] width 19 height 19
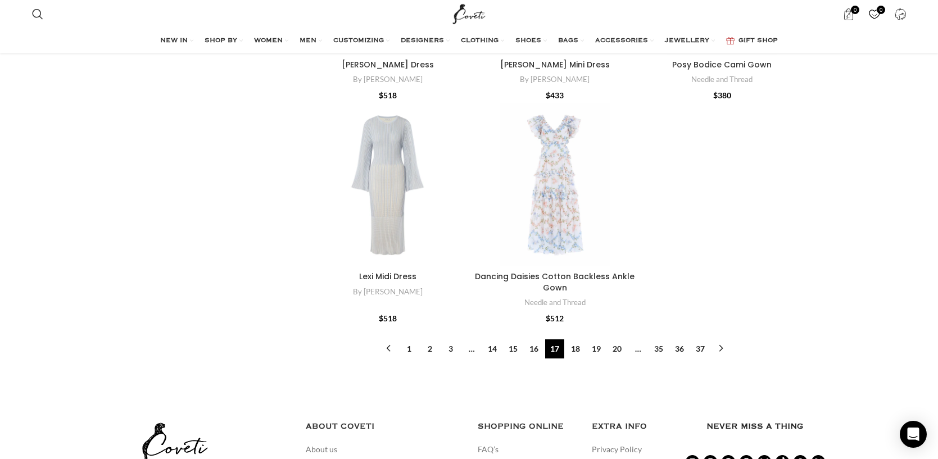
scroll to position [4033, 0]
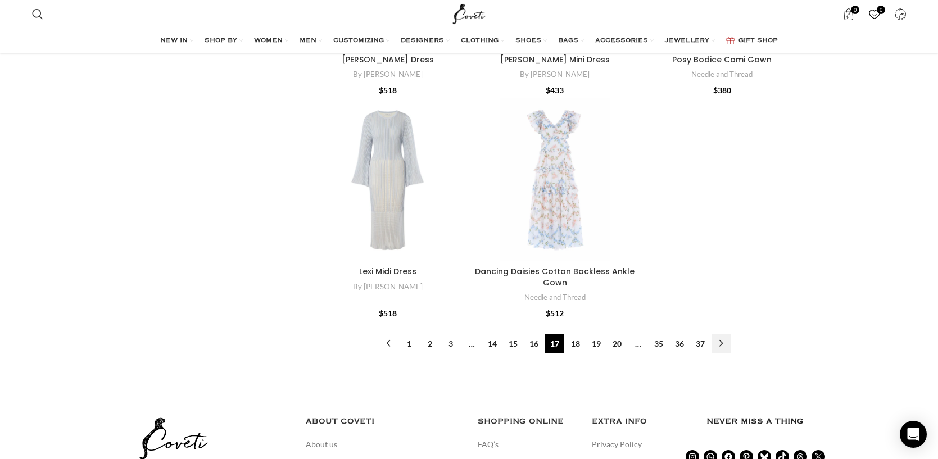
click at [717, 335] on link "→" at bounding box center [721, 344] width 19 height 19
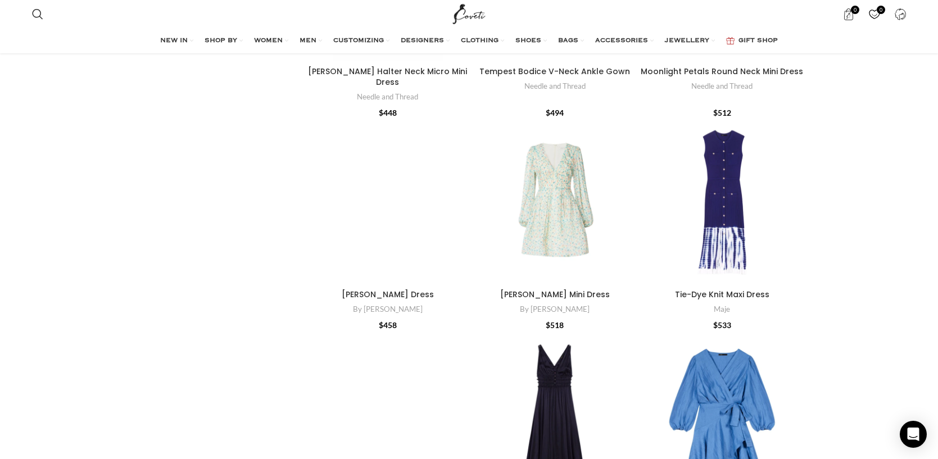
scroll to position [2973, 0]
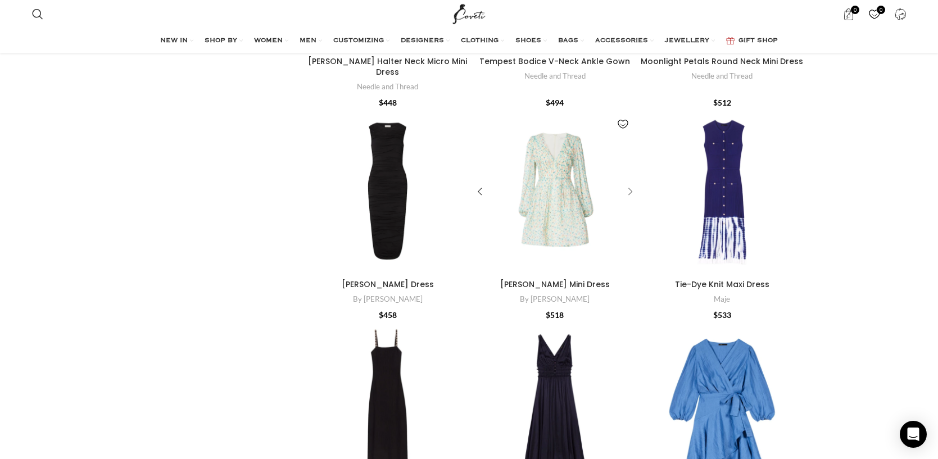
click at [622, 184] on div "Estelle Mini Dress" at bounding box center [628, 192] width 17 height 17
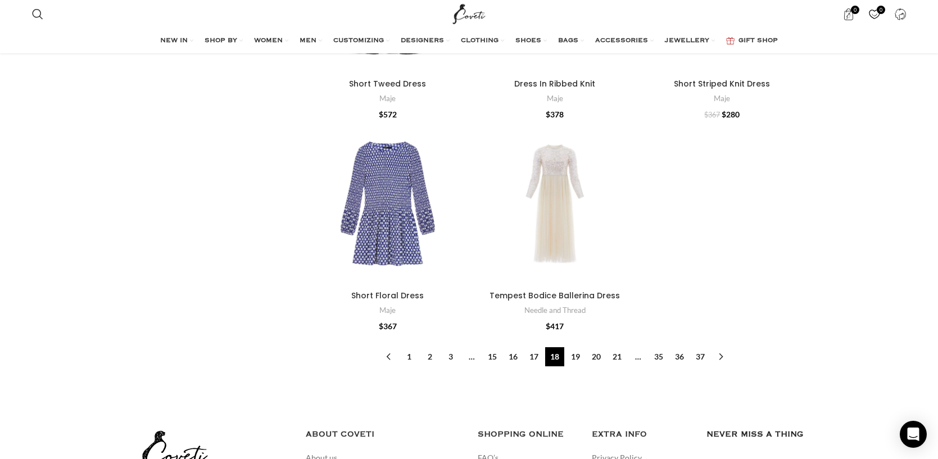
scroll to position [3816, 0]
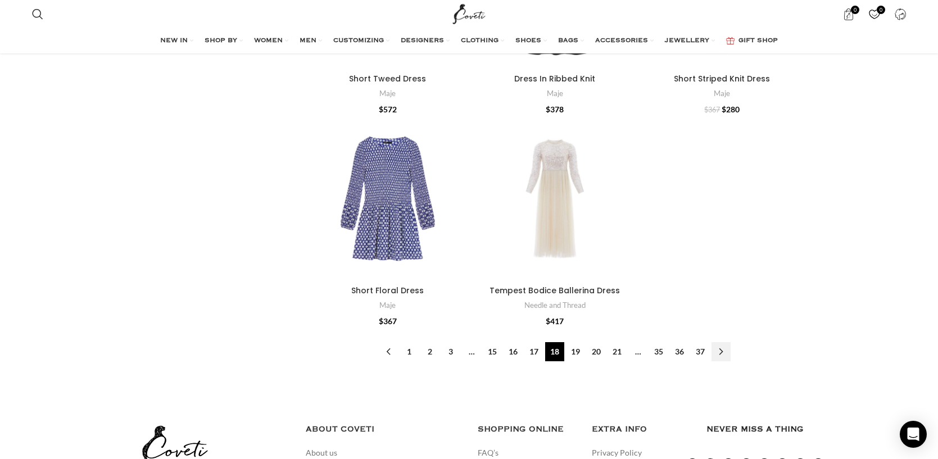
click at [722, 342] on link "→" at bounding box center [721, 351] width 19 height 19
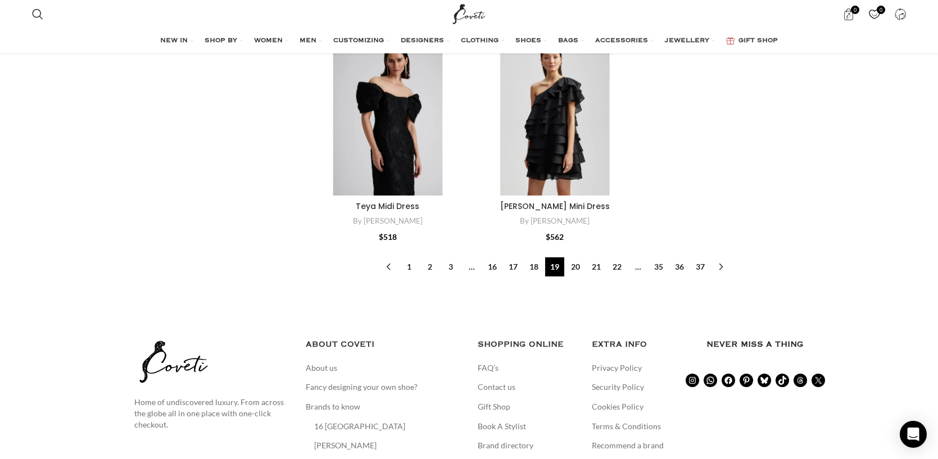
scroll to position [3846, 0]
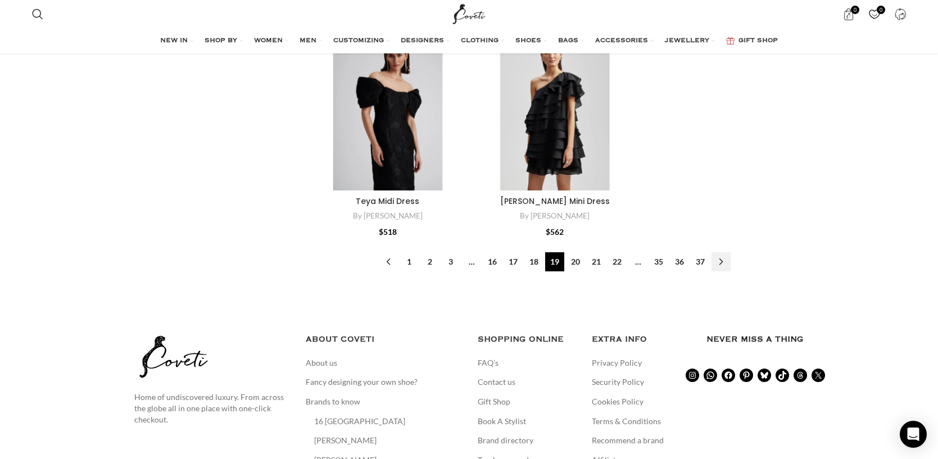
click at [719, 254] on link "→" at bounding box center [721, 261] width 19 height 19
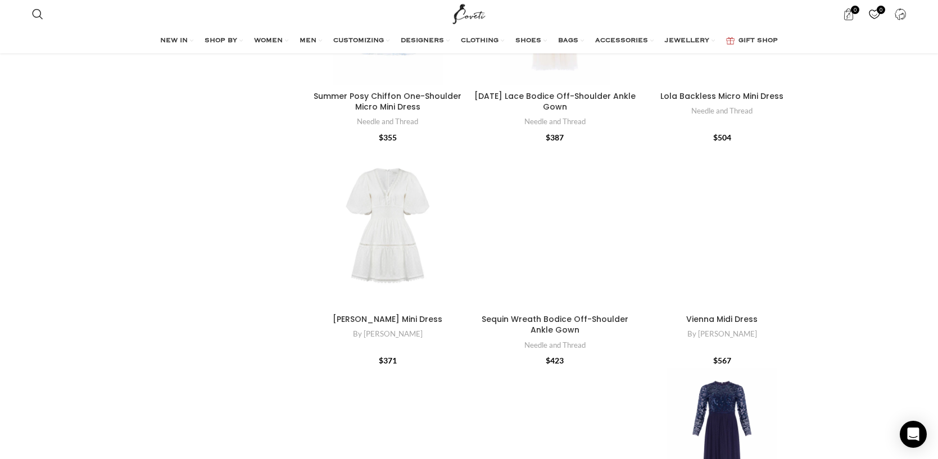
scroll to position [820, 0]
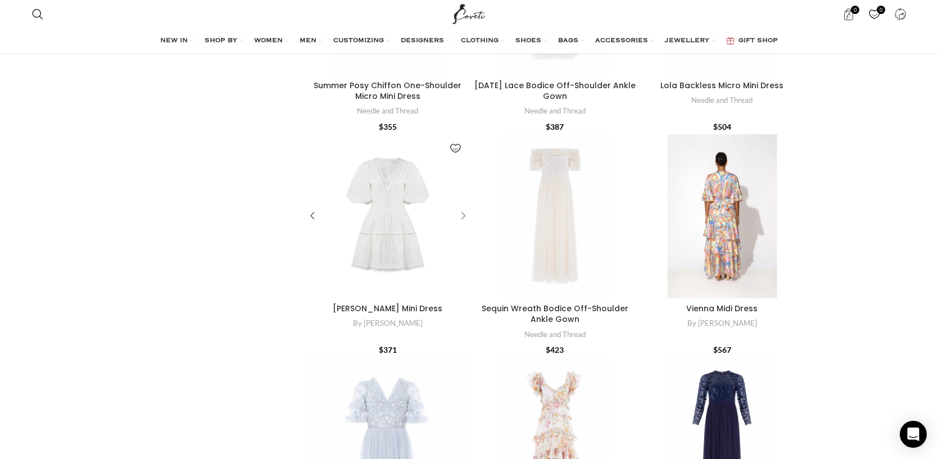
click at [464, 218] on div "Elvira Mini Dress" at bounding box center [461, 216] width 17 height 17
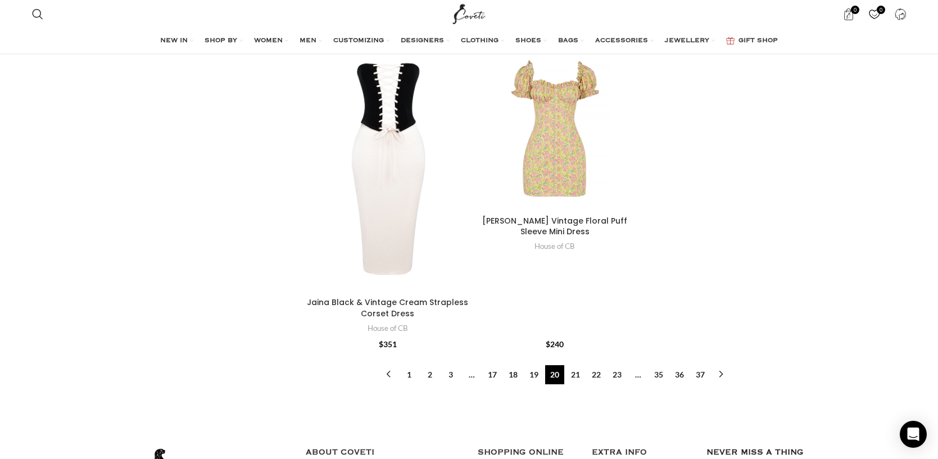
scroll to position [4067, 0]
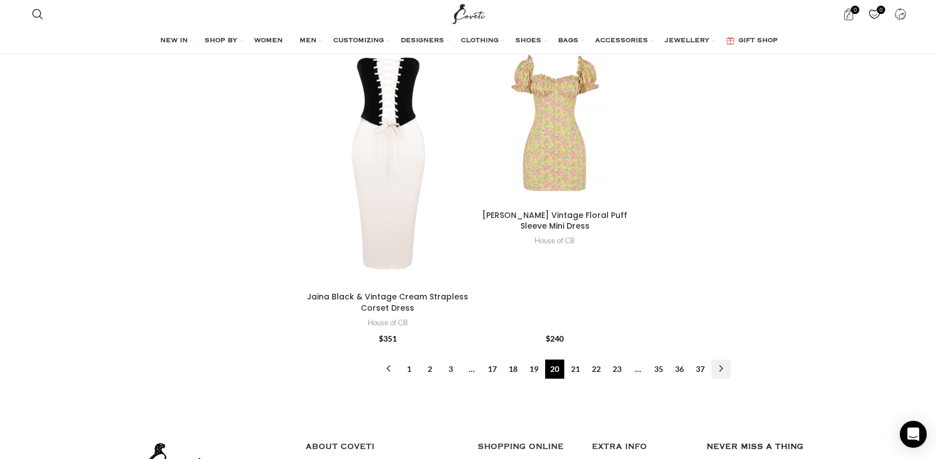
click at [724, 360] on link "→" at bounding box center [721, 369] width 19 height 19
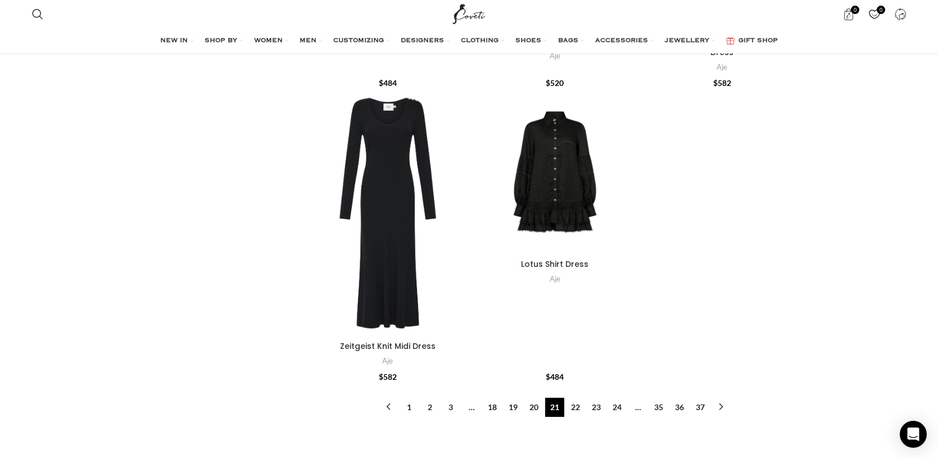
scroll to position [3912, 0]
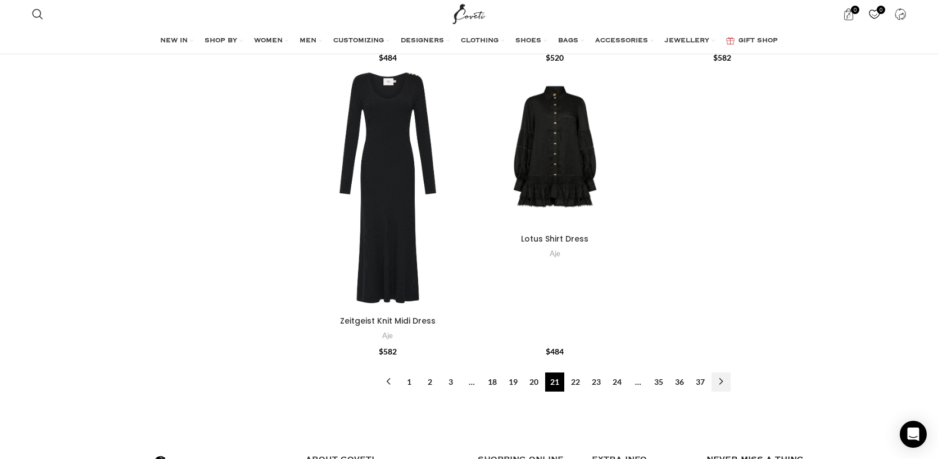
click at [724, 373] on link "→" at bounding box center [721, 382] width 19 height 19
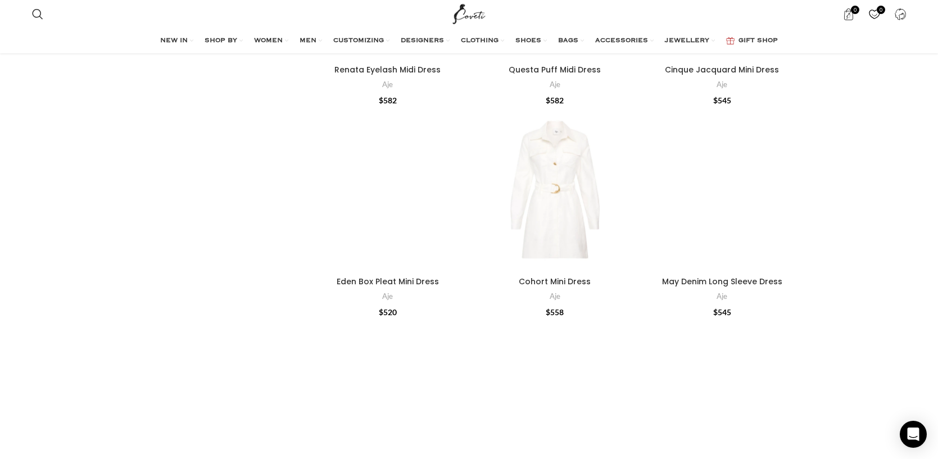
scroll to position [2968, 0]
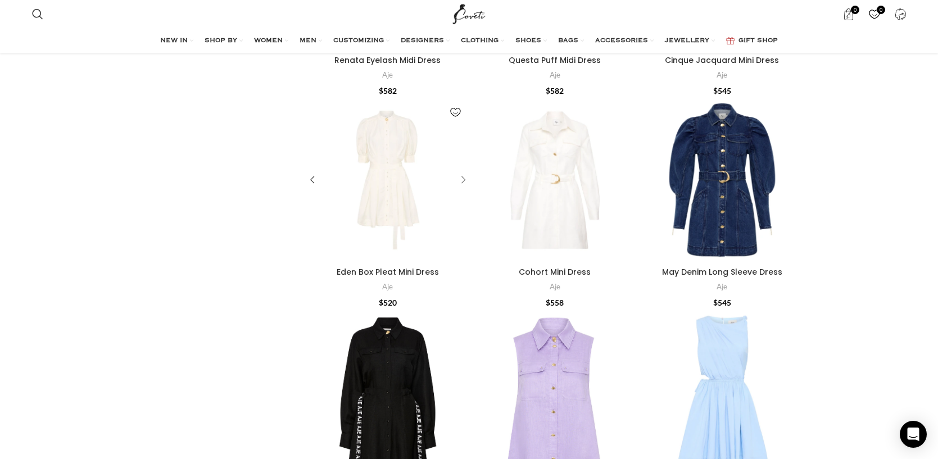
click at [460, 177] on div "Eden Box Pleat Mini Dress" at bounding box center [461, 179] width 17 height 17
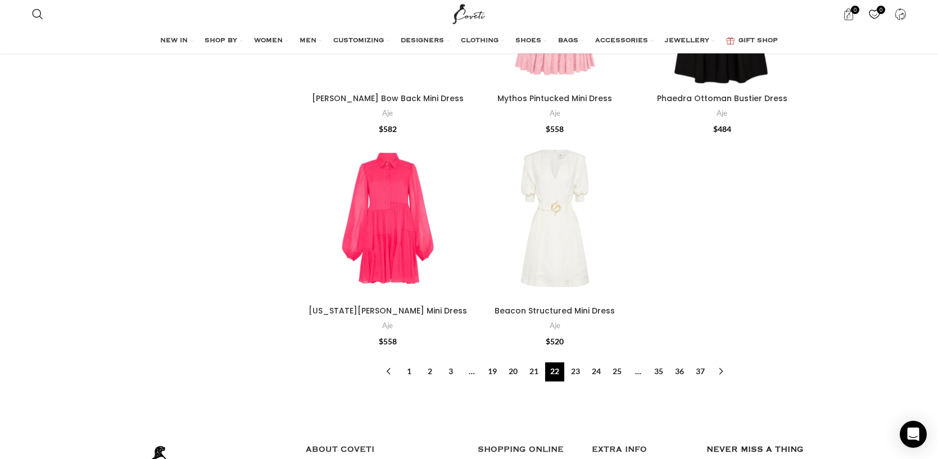
scroll to position [3673, 0]
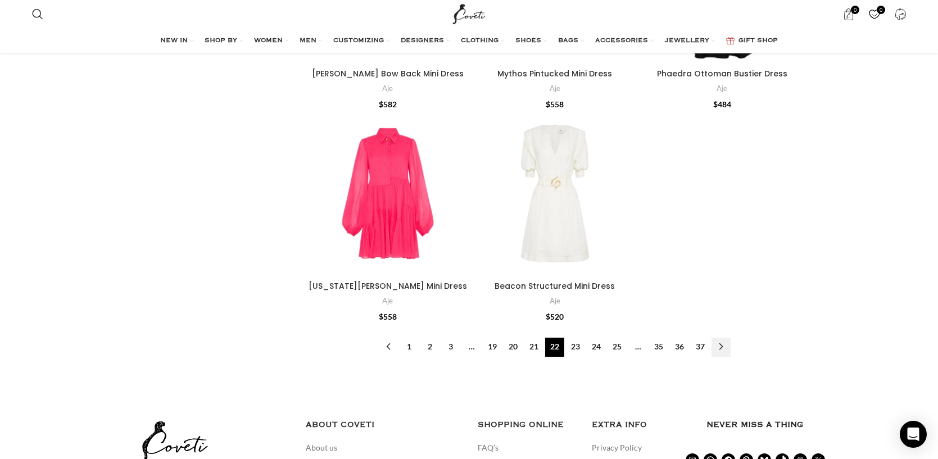
click at [721, 347] on link "→" at bounding box center [721, 347] width 19 height 19
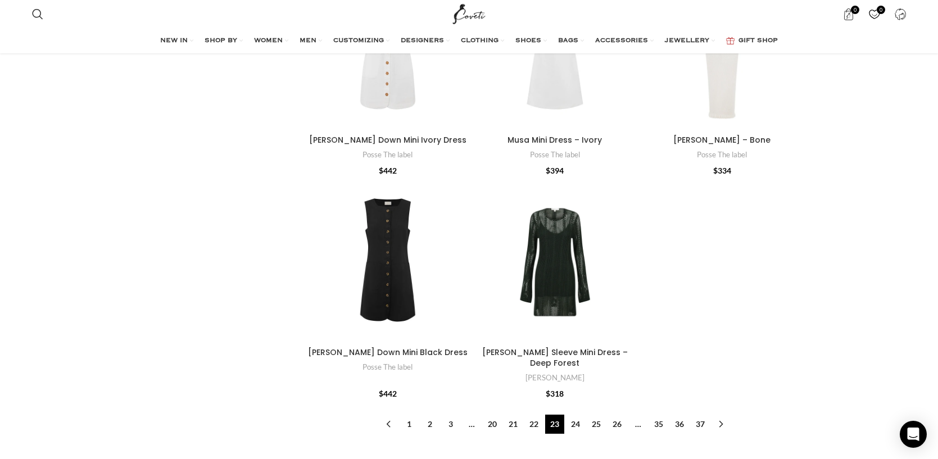
scroll to position [3830, 0]
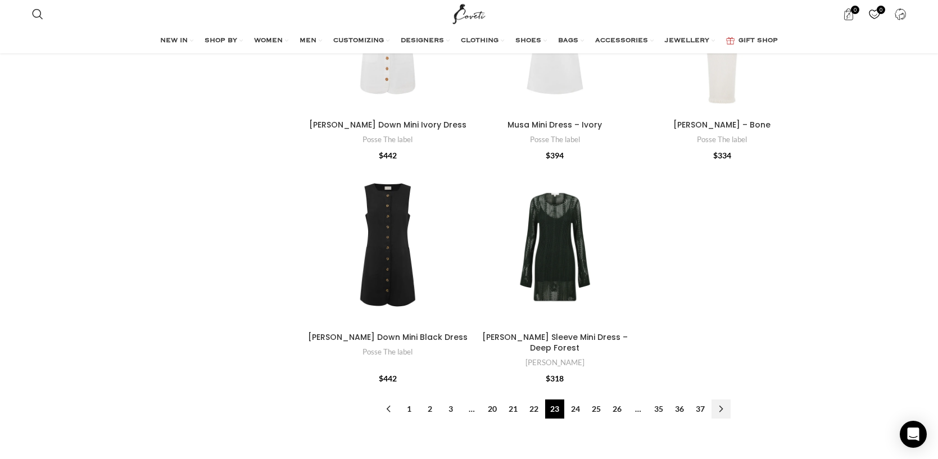
click at [726, 400] on link "→" at bounding box center [721, 409] width 19 height 19
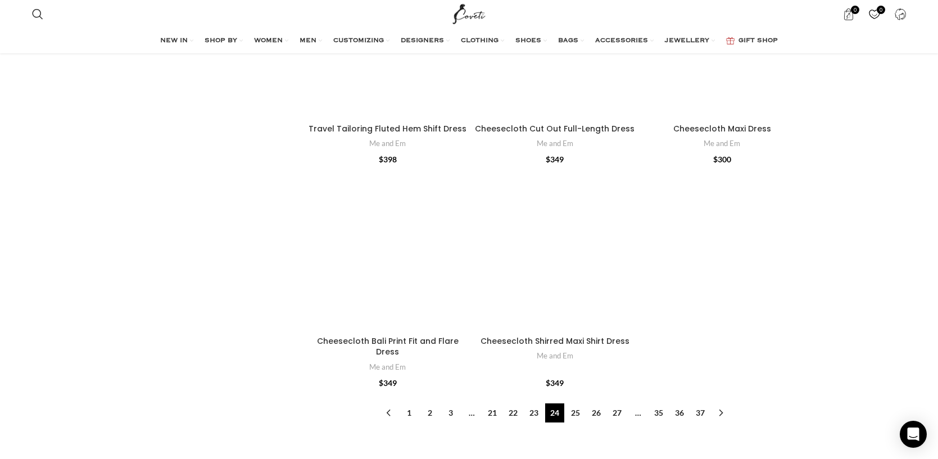
scroll to position [3458, 0]
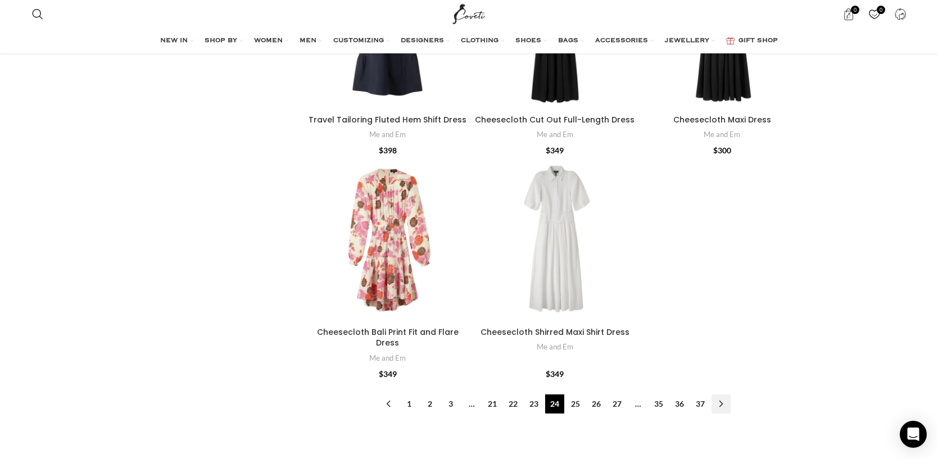
click at [724, 395] on link "→" at bounding box center [721, 404] width 19 height 19
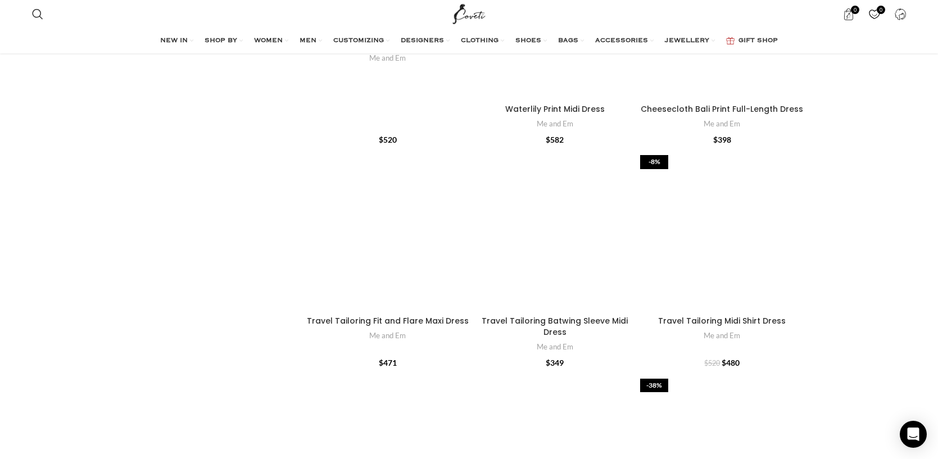
scroll to position [278, 0]
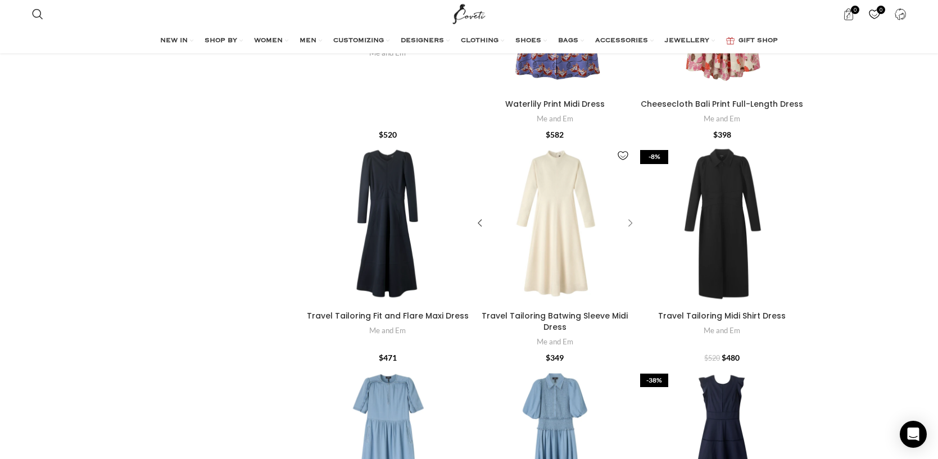
click at [630, 225] on div "Travel Tailoring Batwing Sleeve Midi Dress" at bounding box center [628, 223] width 17 height 17
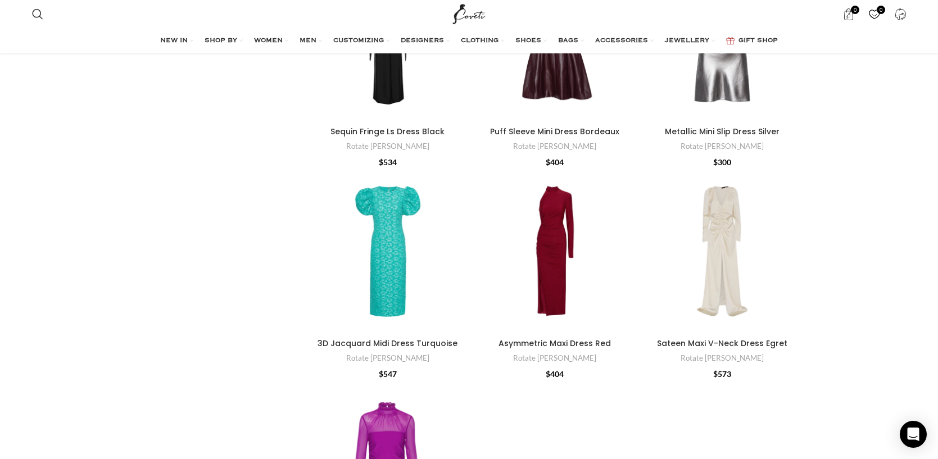
scroll to position [3965, 0]
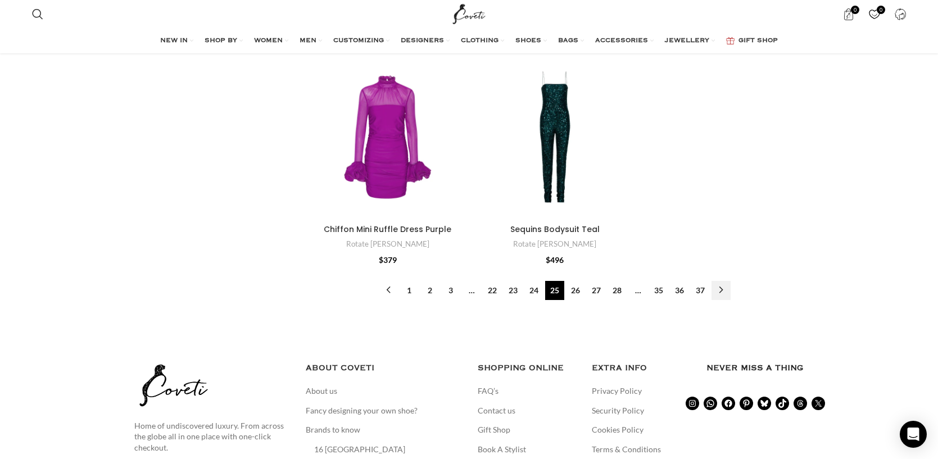
click at [720, 281] on link "→" at bounding box center [721, 290] width 19 height 19
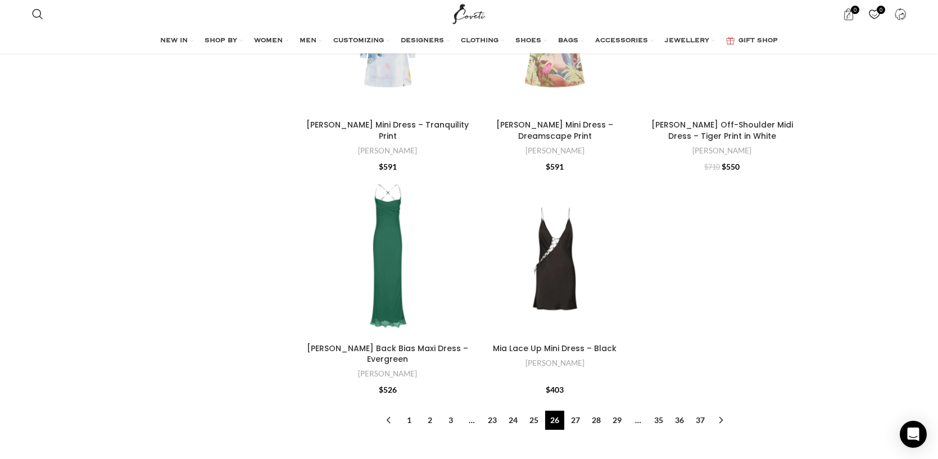
scroll to position [3653, 0]
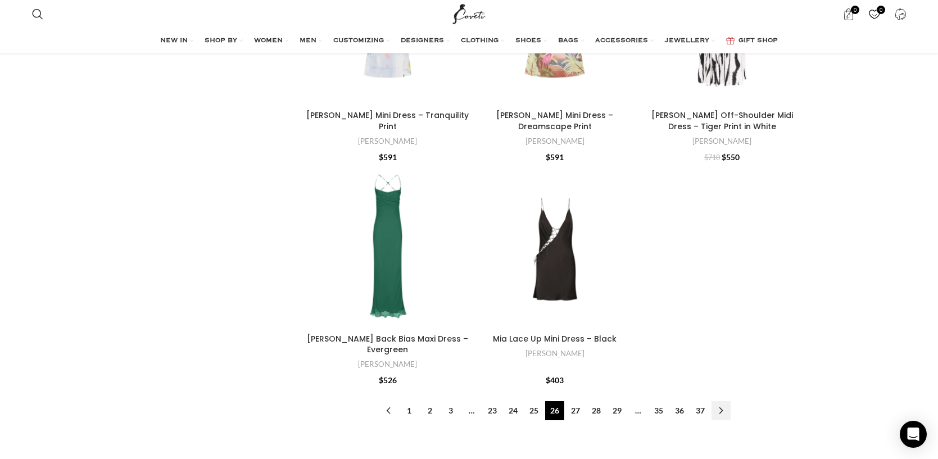
click at [721, 409] on link "→" at bounding box center [721, 410] width 19 height 19
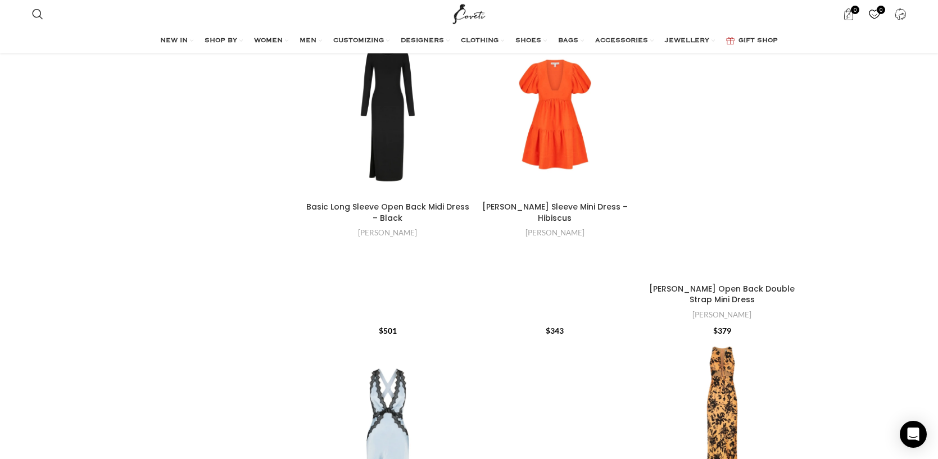
scroll to position [758, 0]
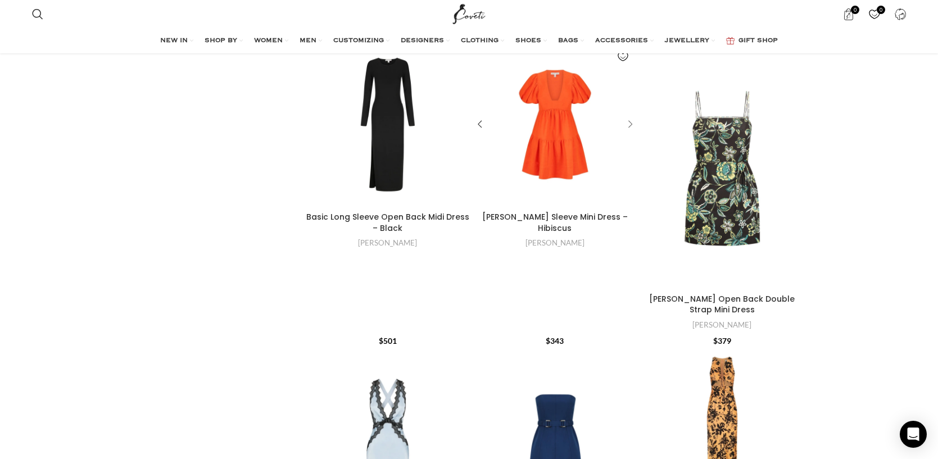
click at [622, 122] on div "Cecilia Short Sleeve Mini Dress – Hibiscus" at bounding box center [628, 124] width 17 height 17
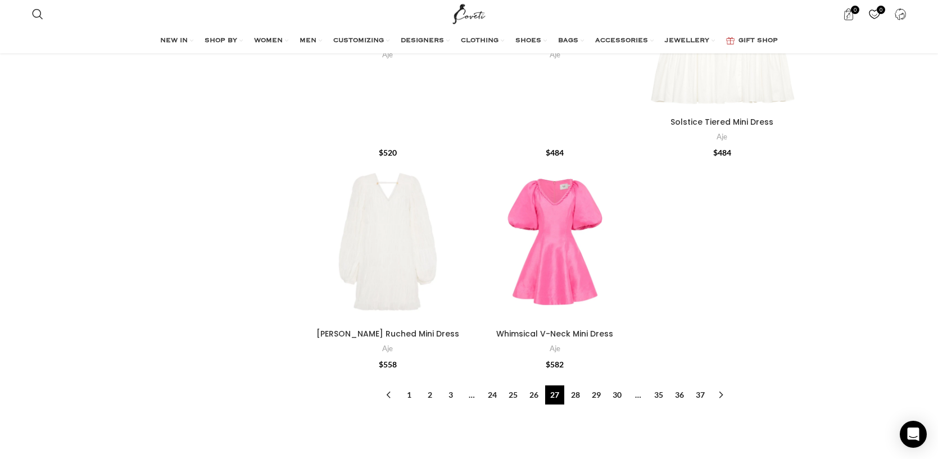
scroll to position [3839, 0]
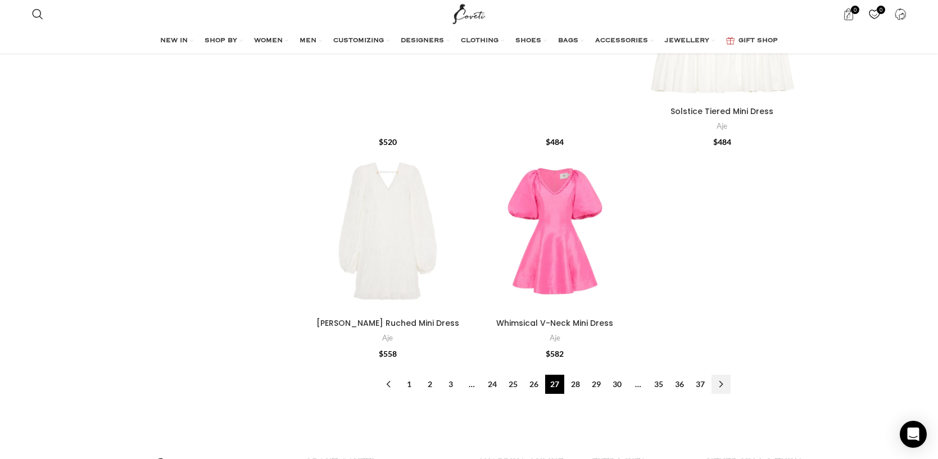
click at [722, 375] on link "→" at bounding box center [721, 384] width 19 height 19
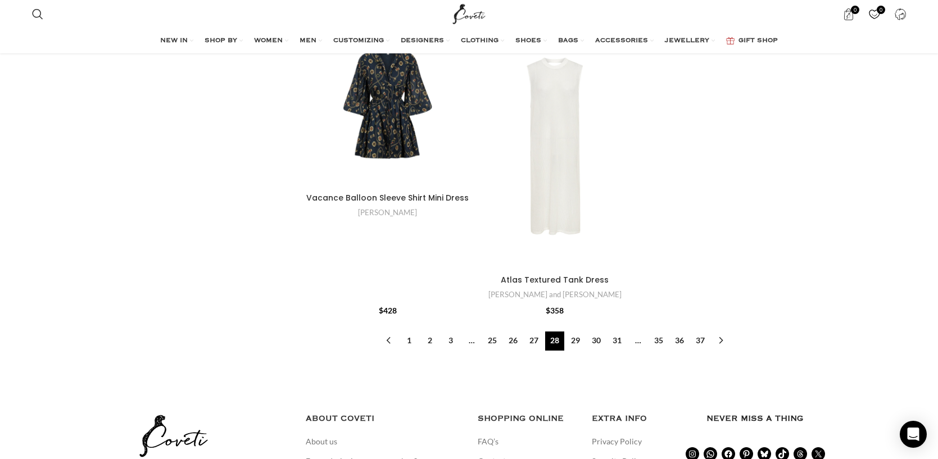
scroll to position [3987, 0]
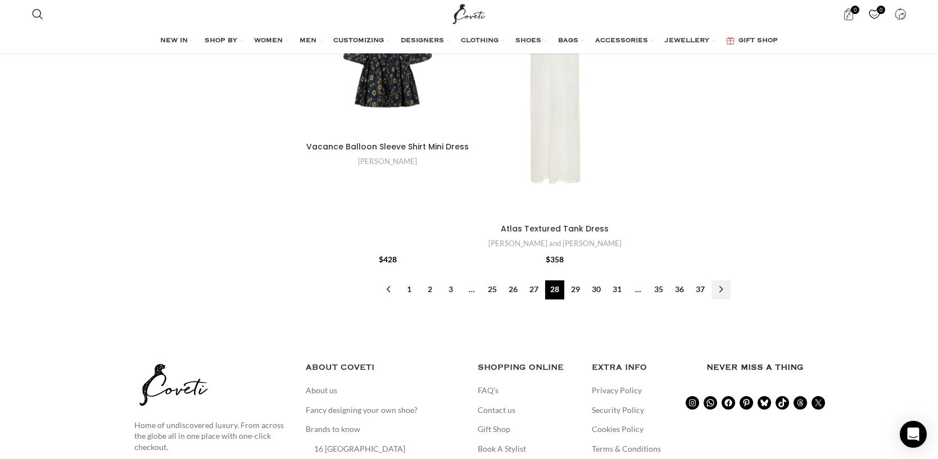
click at [721, 281] on link "→" at bounding box center [721, 290] width 19 height 19
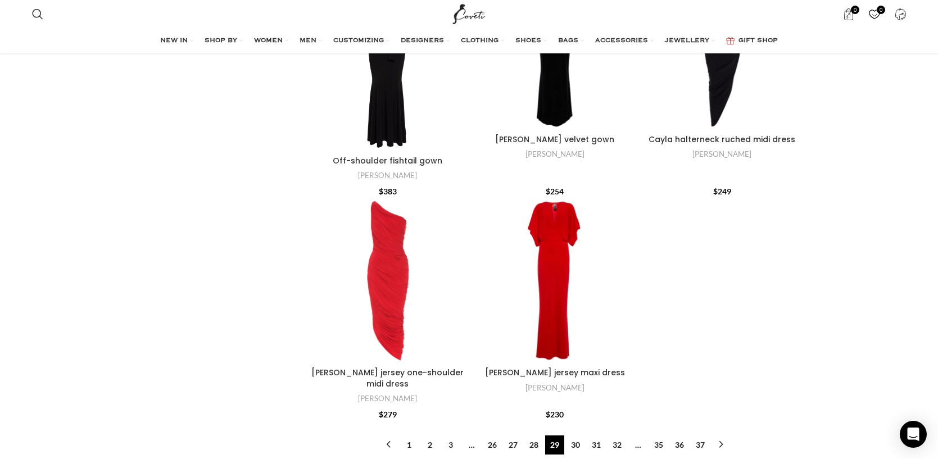
scroll to position [3782, 0]
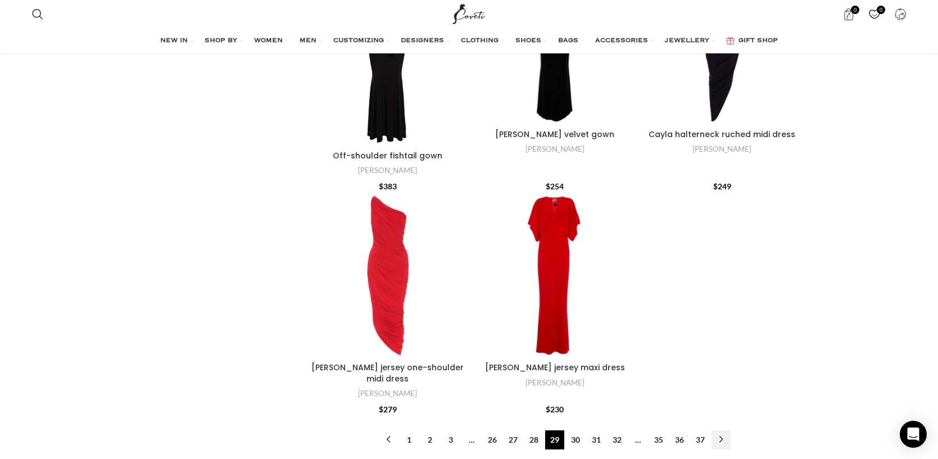
click at [722, 431] on link "→" at bounding box center [721, 440] width 19 height 19
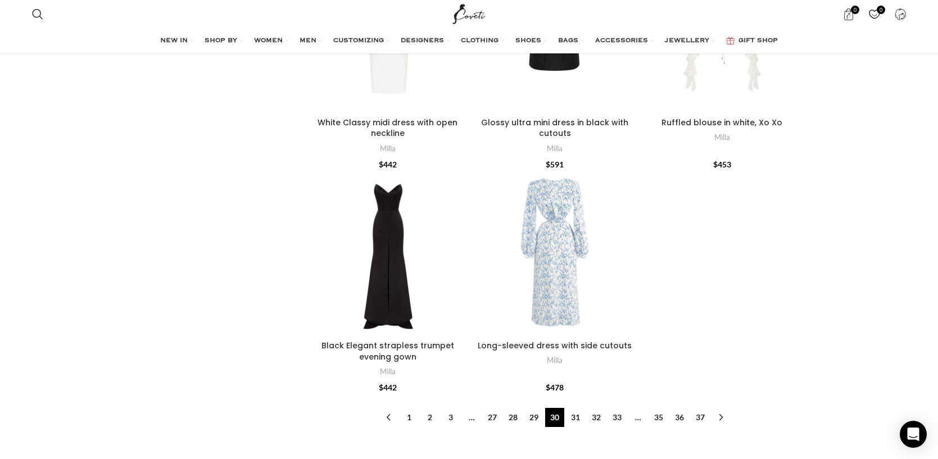
scroll to position [3669, 0]
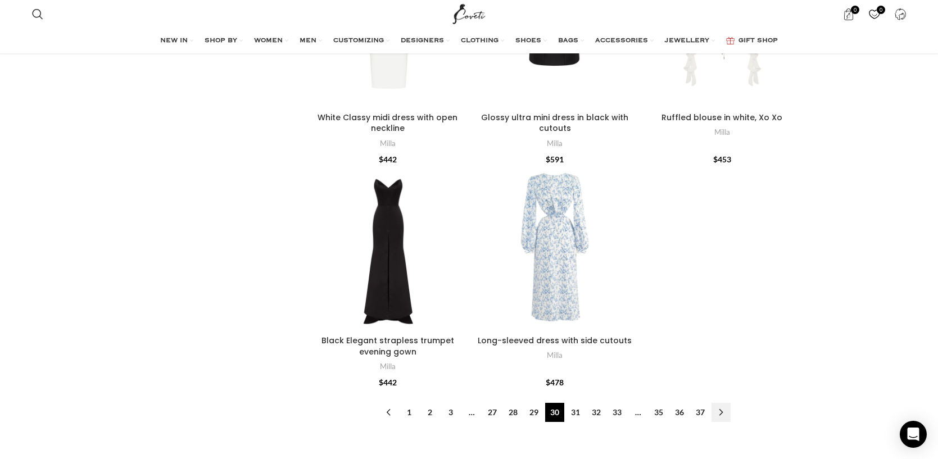
click at [720, 403] on link "→" at bounding box center [721, 412] width 19 height 19
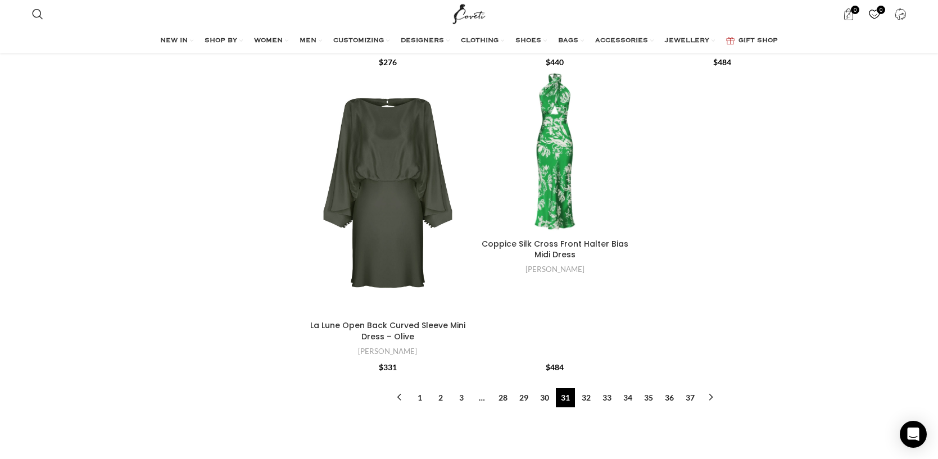
scroll to position [3701, 0]
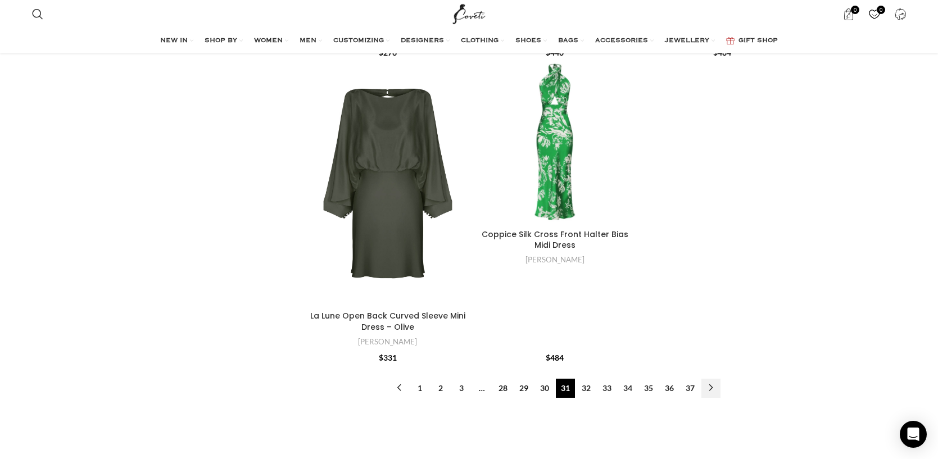
click at [710, 379] on link "→" at bounding box center [711, 388] width 19 height 19
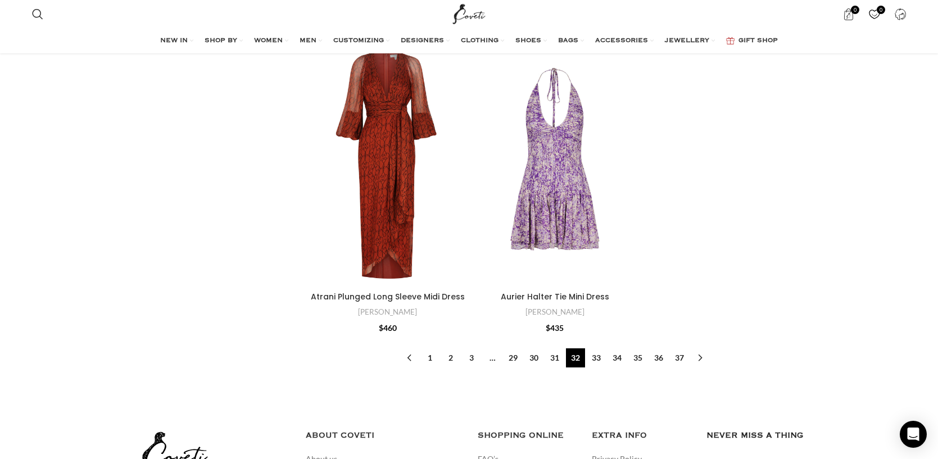
scroll to position [4067, 0]
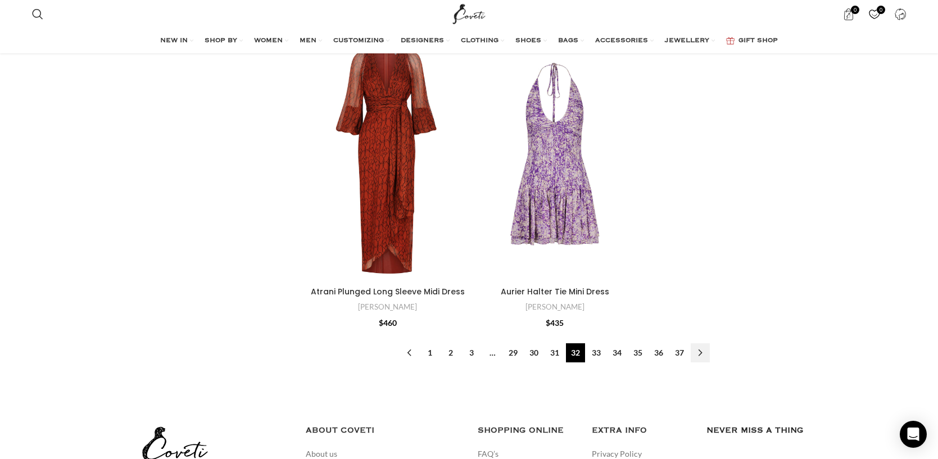
click at [703, 355] on link "→" at bounding box center [700, 353] width 19 height 19
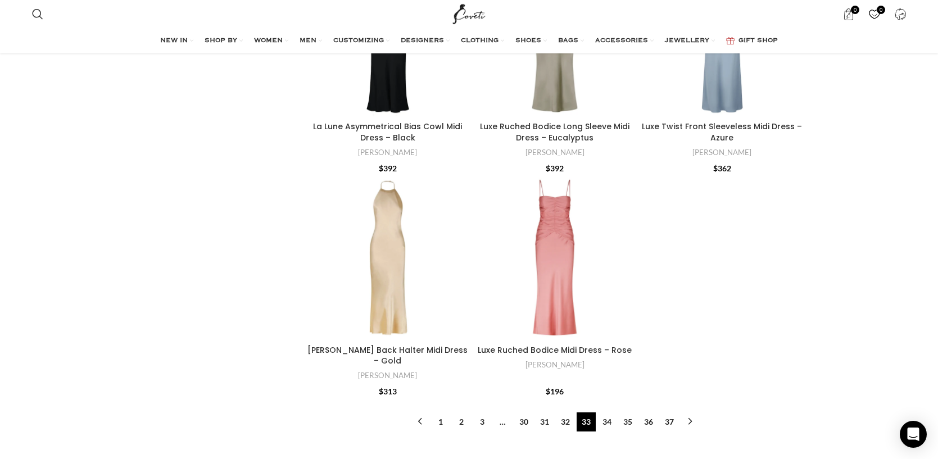
scroll to position [3851, 0]
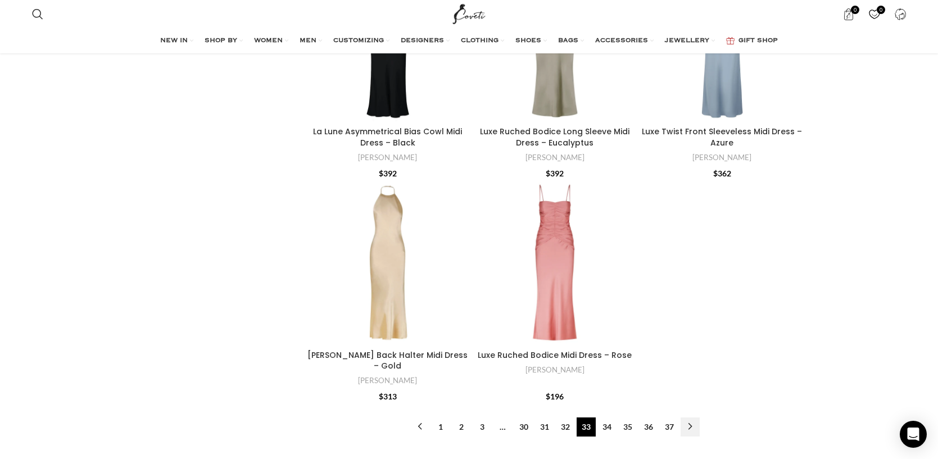
click at [689, 418] on link "→" at bounding box center [690, 427] width 19 height 19
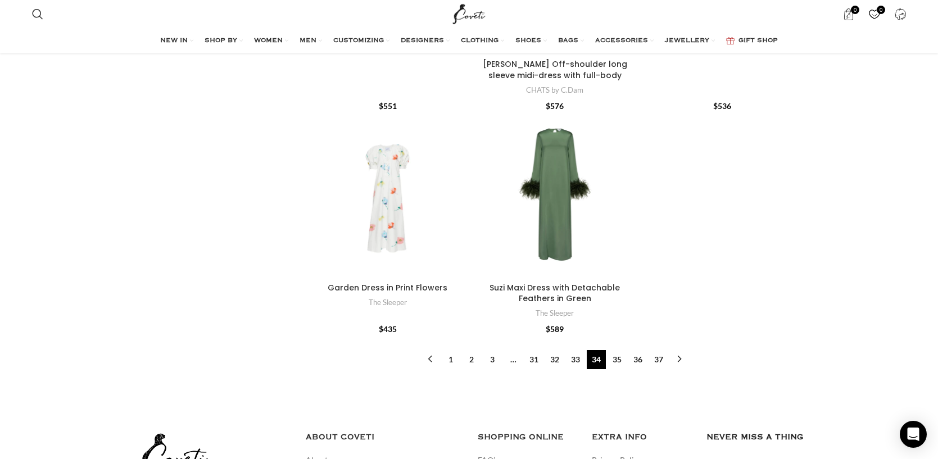
scroll to position [3787, 0]
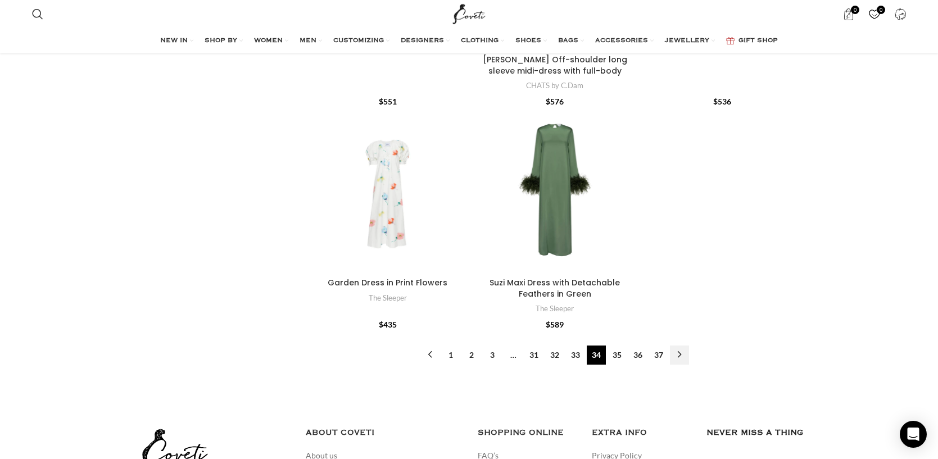
click at [680, 346] on link "→" at bounding box center [679, 355] width 19 height 19
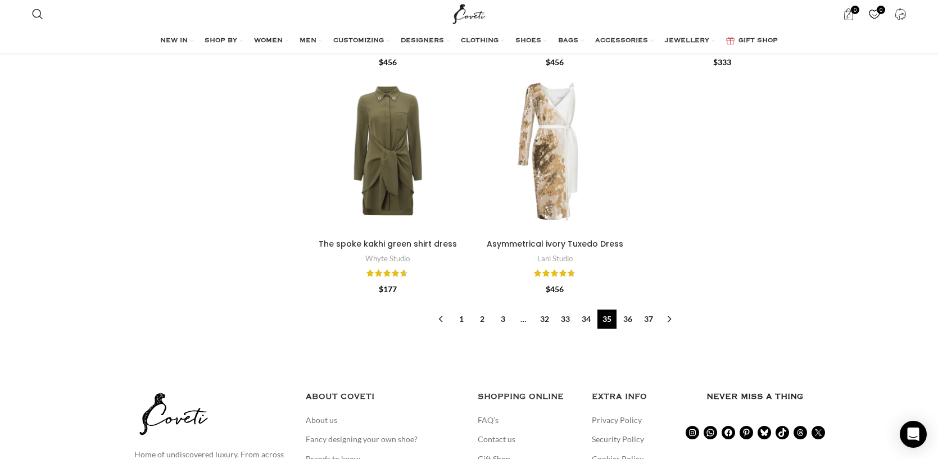
scroll to position [3785, 0]
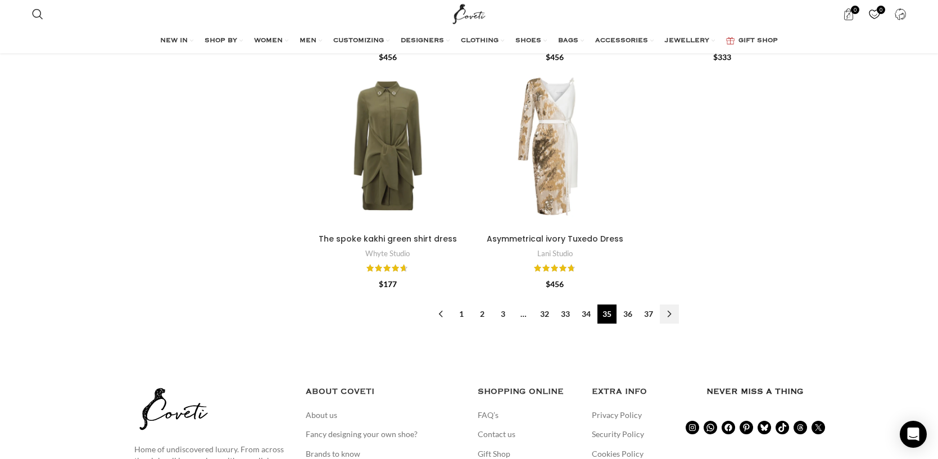
click at [664, 305] on link "→" at bounding box center [669, 314] width 19 height 19
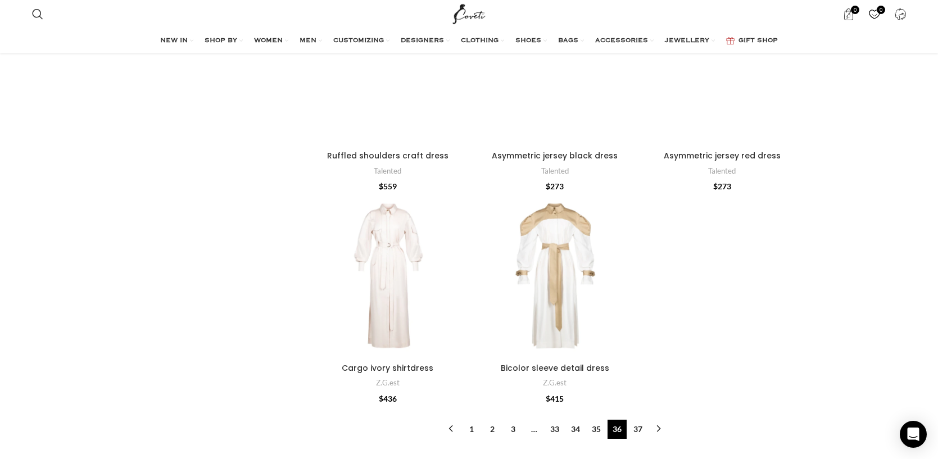
scroll to position [3485, 0]
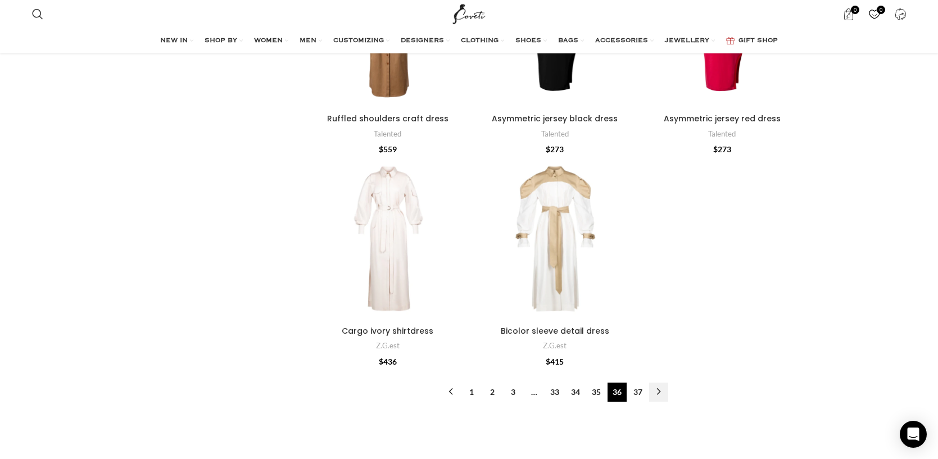
click at [662, 383] on link "→" at bounding box center [658, 392] width 19 height 19
